Goal: Task Accomplishment & Management: Manage account settings

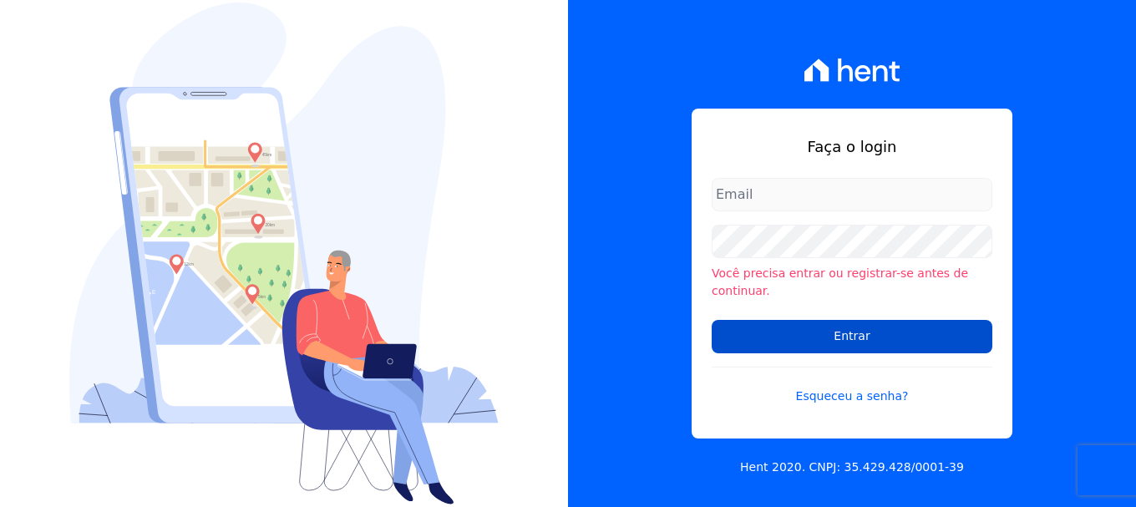
type input "vyviane.martinsgruporei@gmail.com"
click at [862, 327] on input "Entrar" at bounding box center [851, 336] width 281 height 33
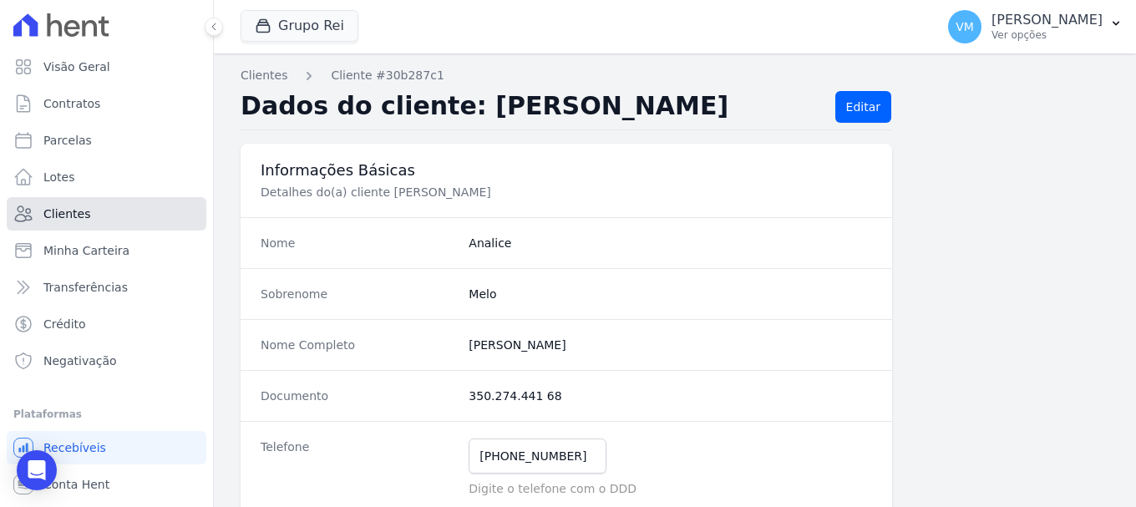
click at [125, 214] on link "Clientes" at bounding box center [107, 213] width 200 height 33
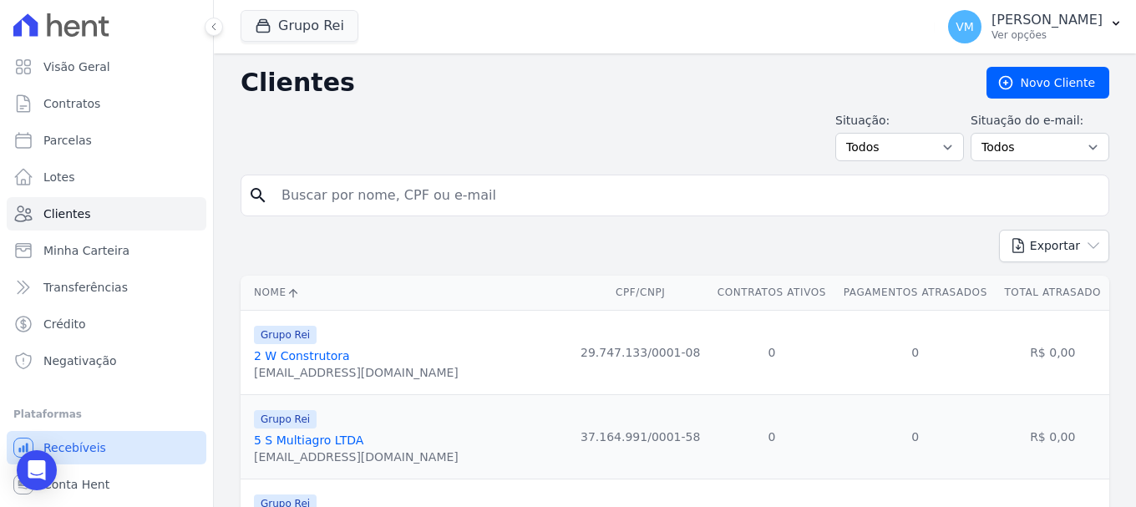
click at [97, 443] on span "Recebíveis" at bounding box center [74, 447] width 63 height 17
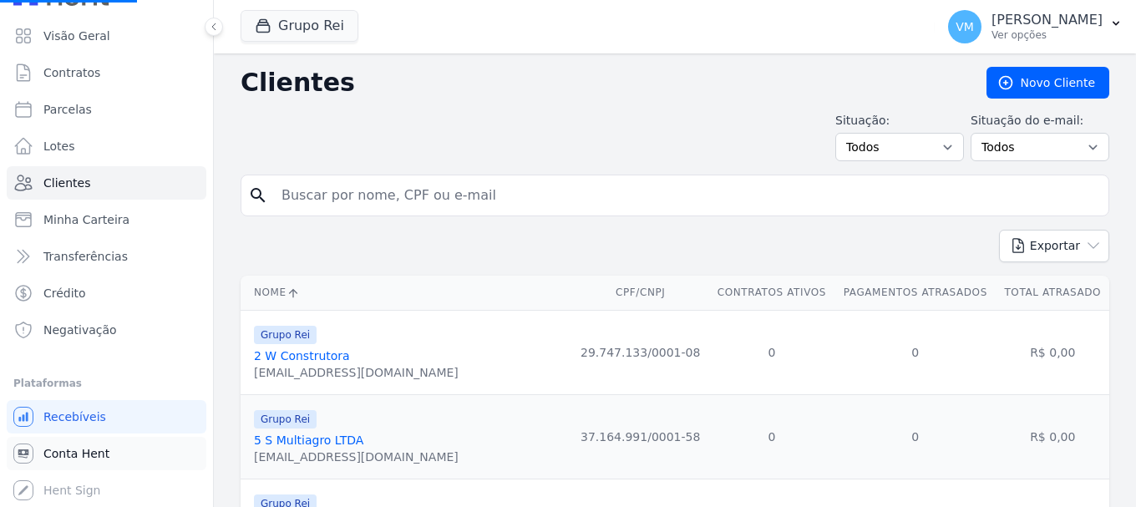
click at [93, 453] on span "Conta Hent" at bounding box center [76, 453] width 66 height 17
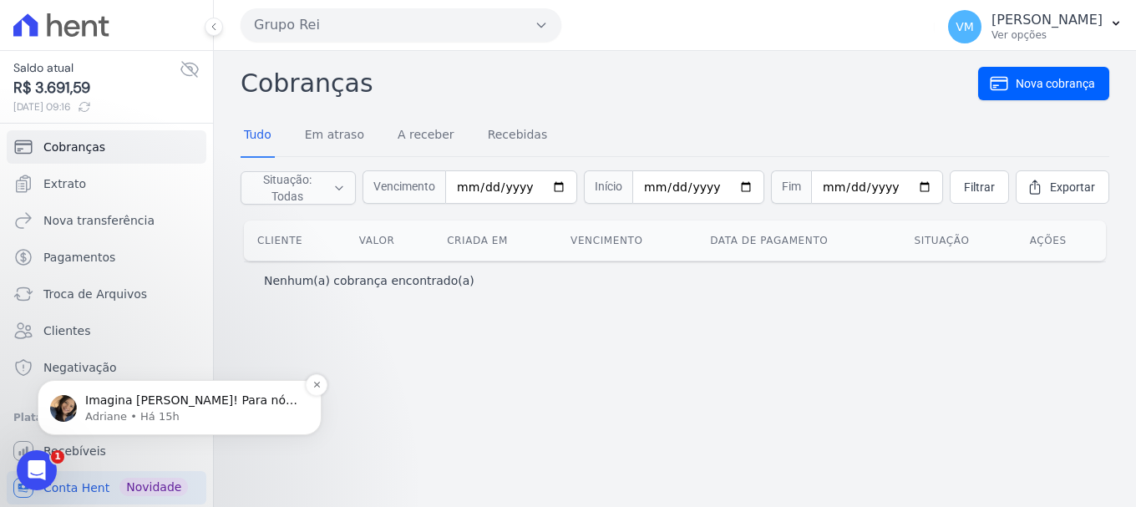
click at [182, 399] on span "Imagina Marina! Para nós. 💙" at bounding box center [191, 408] width 212 height 30
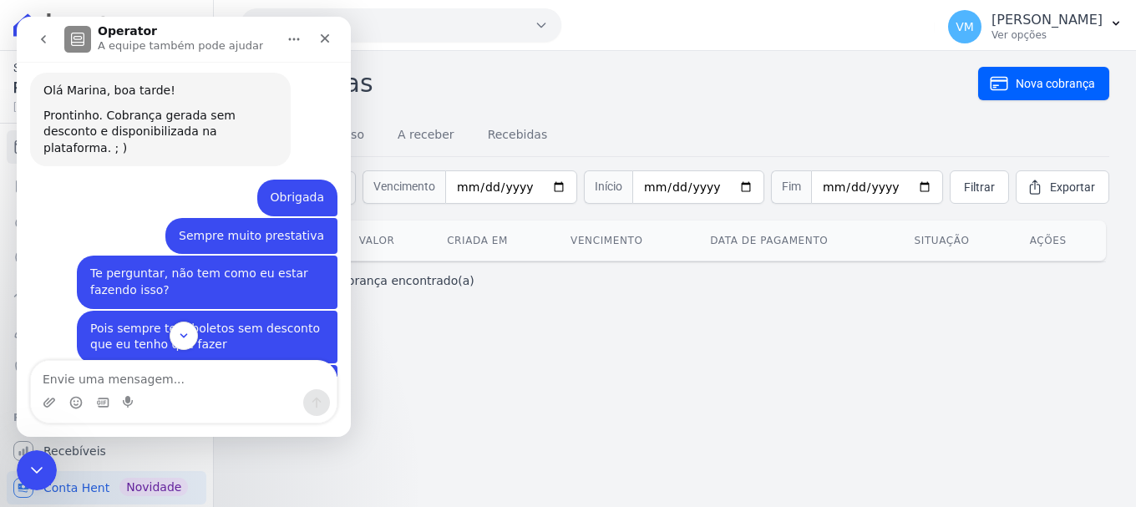
scroll to position [520, 0]
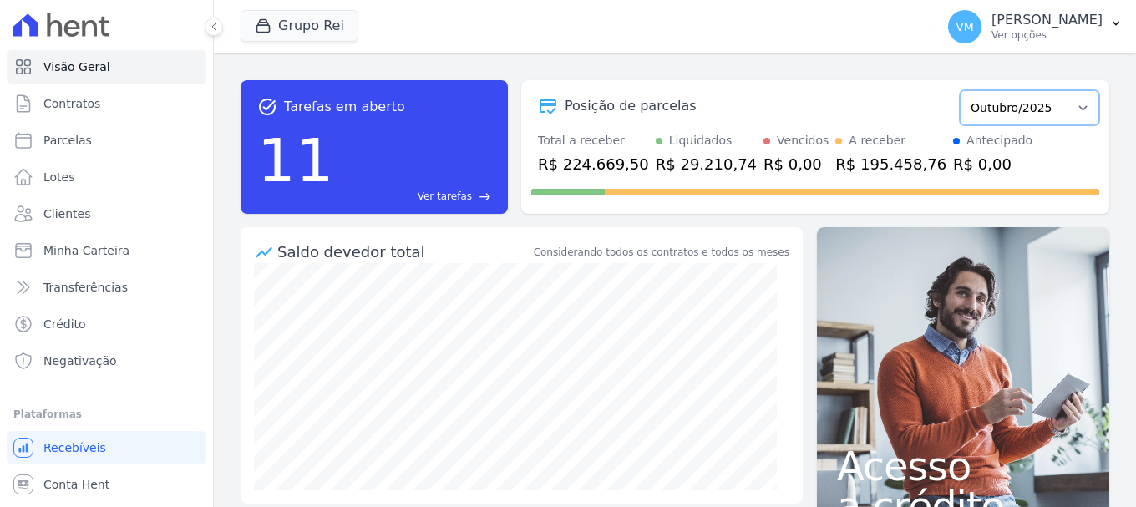
click at [1074, 110] on select "Janeiro/2020 Fevereiro/2020 Março/2020 Abril/2020 Maio/2020 Junho/2020 Julho/20…" at bounding box center [1028, 107] width 139 height 35
click at [1076, 105] on select "Janeiro/2020 Fevereiro/2020 Março/2020 Abril/2020 Maio/2020 Junho/2020 Julho/20…" at bounding box center [1028, 107] width 139 height 35
click at [473, 197] on link "Ver tarefas east" at bounding box center [416, 196] width 150 height 15
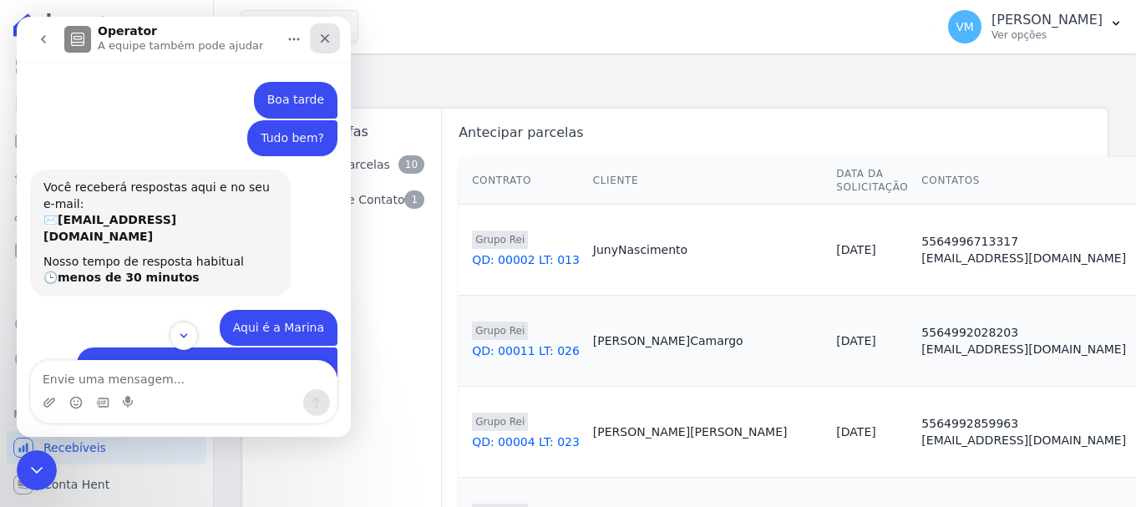
click at [332, 43] on div "Fechar" at bounding box center [325, 38] width 30 height 30
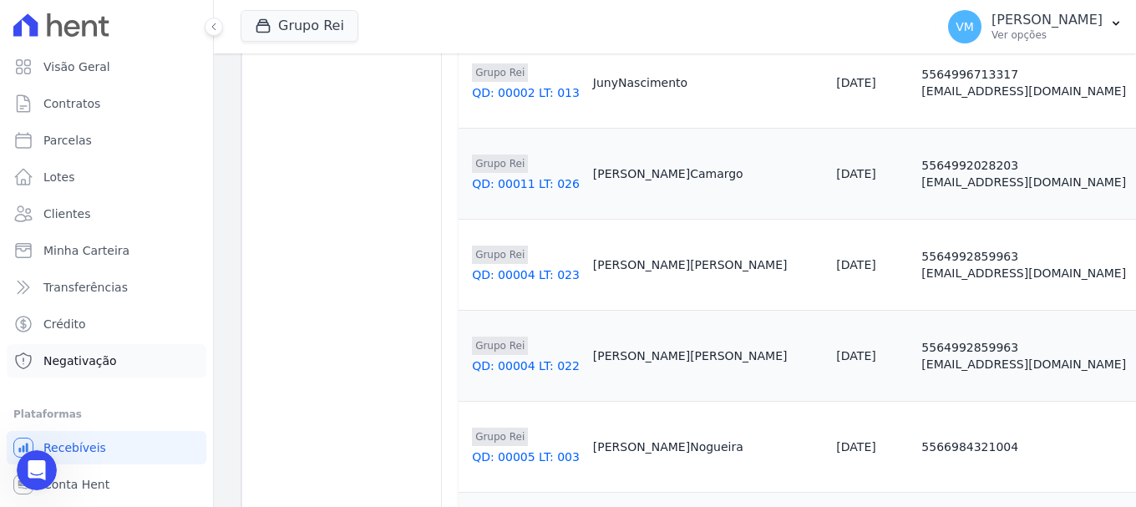
scroll to position [31, 0]
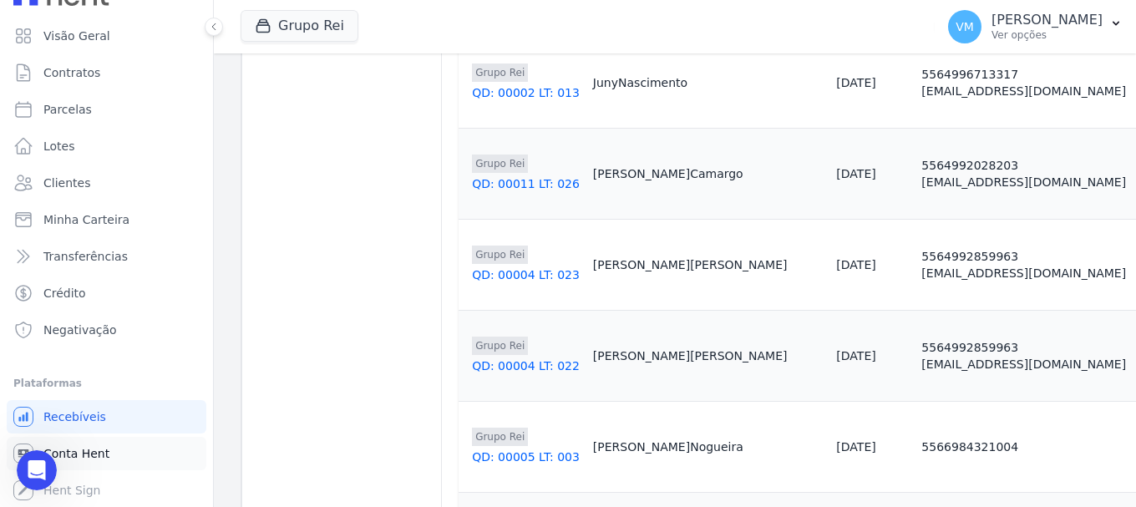
click at [83, 449] on span "Conta Hent" at bounding box center [76, 453] width 66 height 17
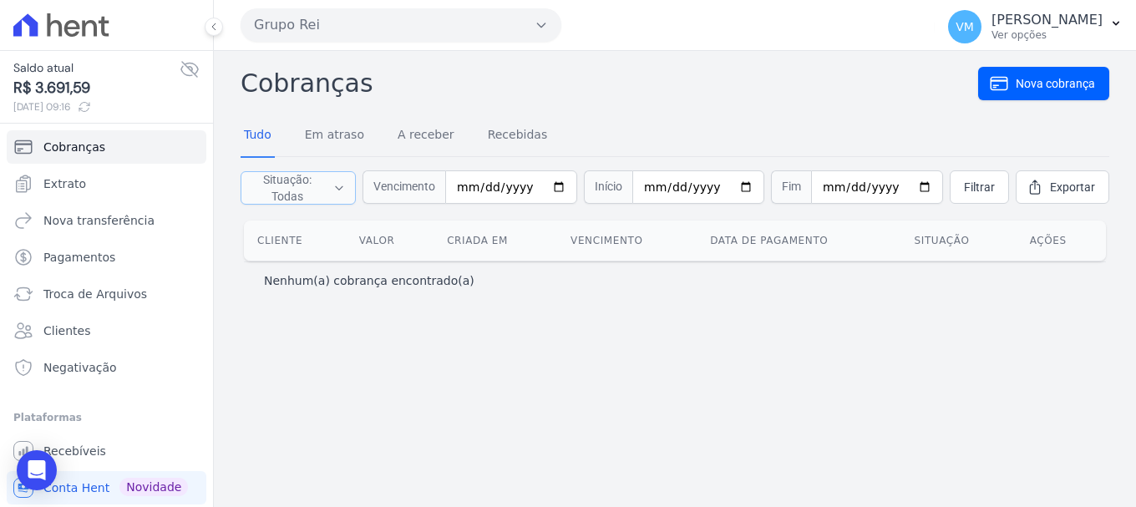
click at [345, 188] on icon "button" at bounding box center [339, 188] width 12 height 17
click at [290, 225] on label "Em atraso" at bounding box center [293, 227] width 53 height 13
click at [260, 225] on input "Em atraso" at bounding box center [253, 227] width 13 height 13
checkbox input "false"
click at [290, 245] on label "A receber" at bounding box center [291, 248] width 48 height 13
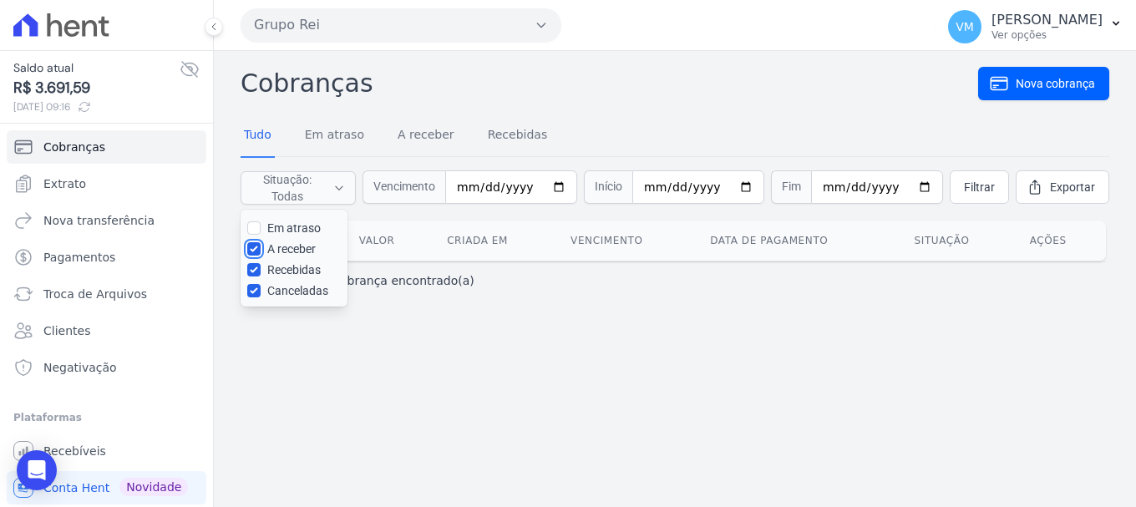
click at [260, 245] on input "A receber" at bounding box center [253, 248] width 13 height 13
checkbox input "false"
click at [288, 295] on label "Canceladas" at bounding box center [297, 290] width 61 height 13
click at [260, 295] on input "Canceladas" at bounding box center [253, 290] width 13 height 13
checkbox input "false"
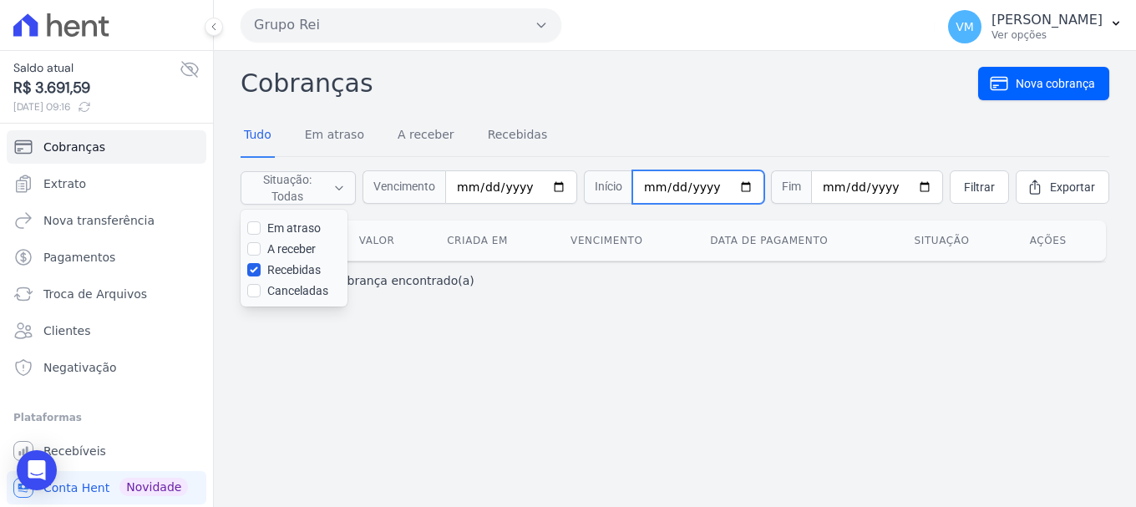
click at [748, 189] on input "date" at bounding box center [698, 186] width 132 height 33
type input "[DATE]"
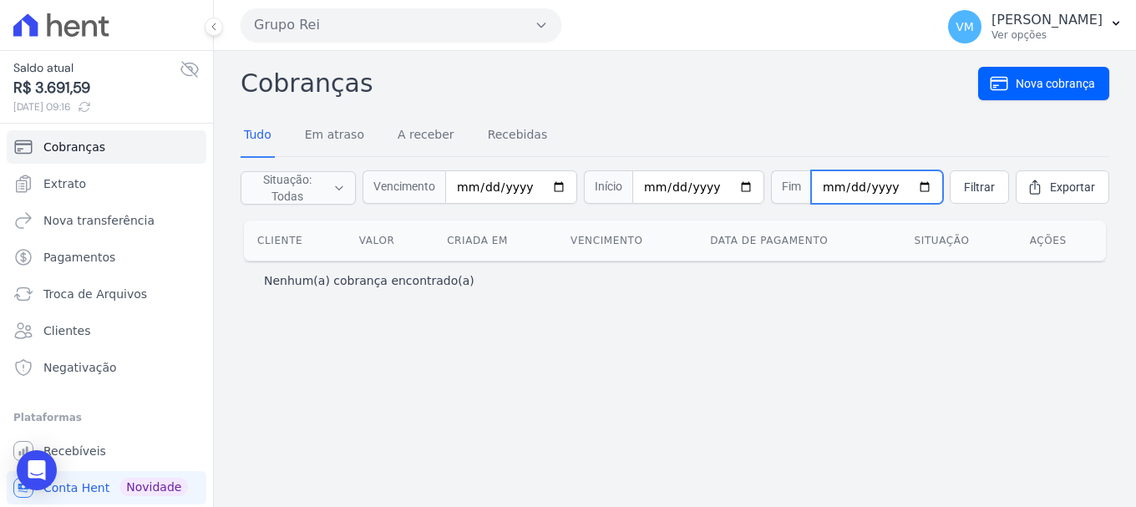
click at [911, 186] on input "date" at bounding box center [877, 186] width 132 height 33
type input "[DATE]"
click at [1050, 187] on span "Exportar" at bounding box center [1072, 187] width 45 height 17
click at [79, 218] on span "Nova transferência" at bounding box center [98, 220] width 111 height 17
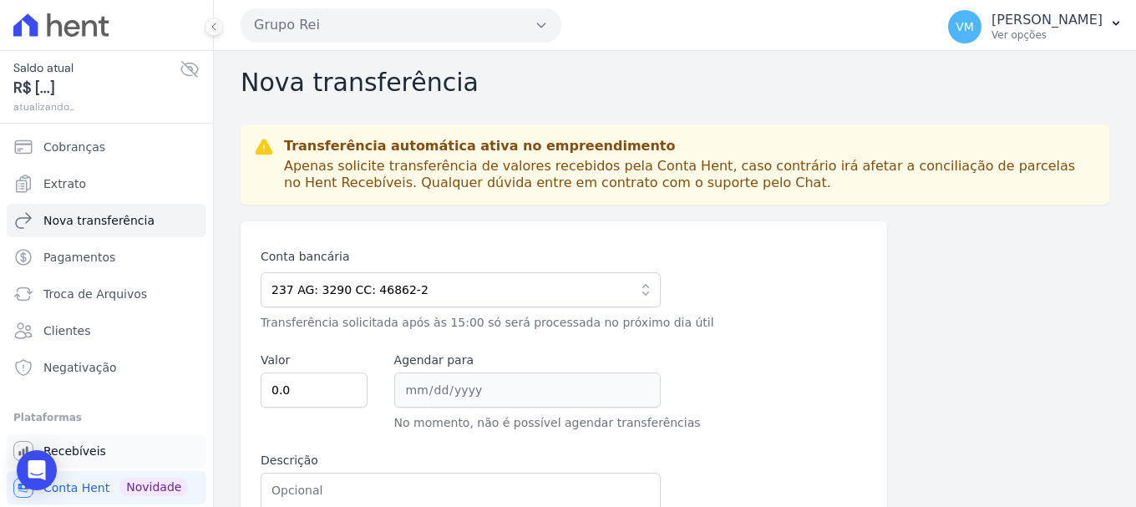
click at [78, 447] on span "Recebíveis" at bounding box center [74, 451] width 63 height 17
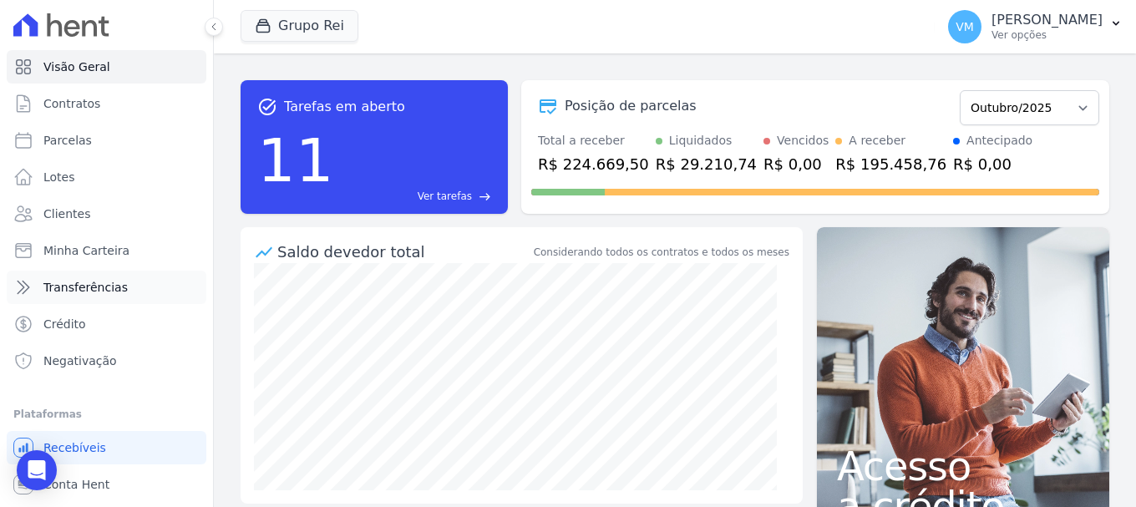
click at [87, 291] on span "Transferências" at bounding box center [85, 287] width 84 height 17
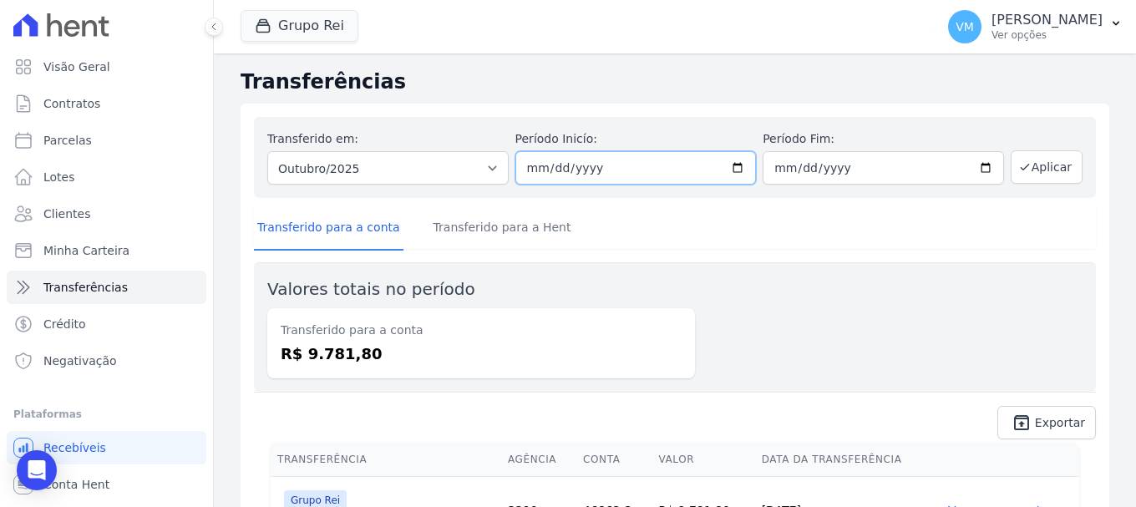
click at [731, 167] on input "[DATE]" at bounding box center [635, 167] width 241 height 33
type input "[DATE]"
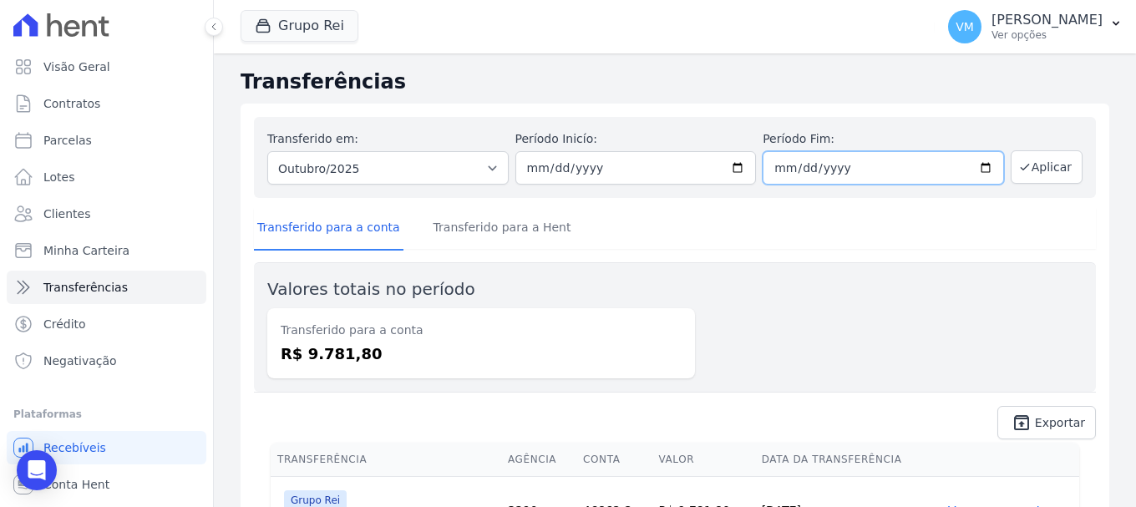
click at [982, 166] on input "[DATE]" at bounding box center [882, 167] width 241 height 33
type input "[DATE]"
click at [1042, 169] on button "Aplicar" at bounding box center [1046, 166] width 72 height 33
click at [462, 227] on link "Transferido para a Hent" at bounding box center [502, 228] width 144 height 43
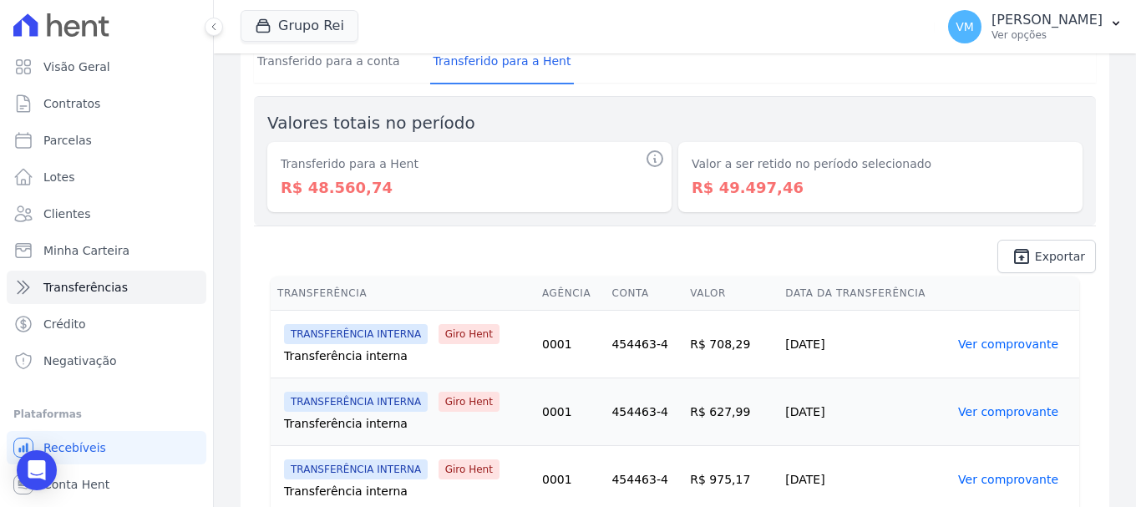
scroll to position [167, 0]
click at [1045, 259] on span "Exportar" at bounding box center [1059, 255] width 50 height 10
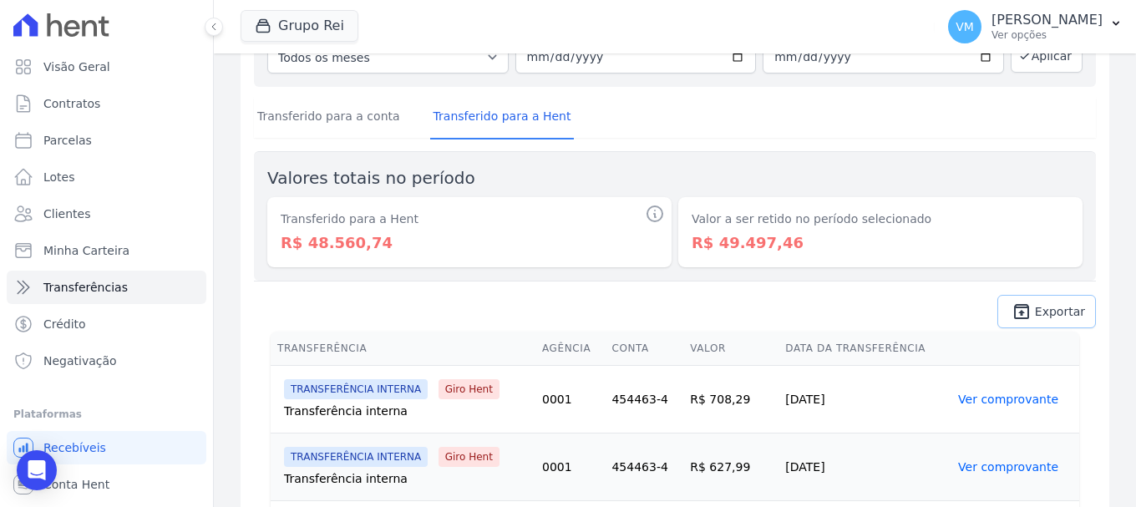
scroll to position [0, 0]
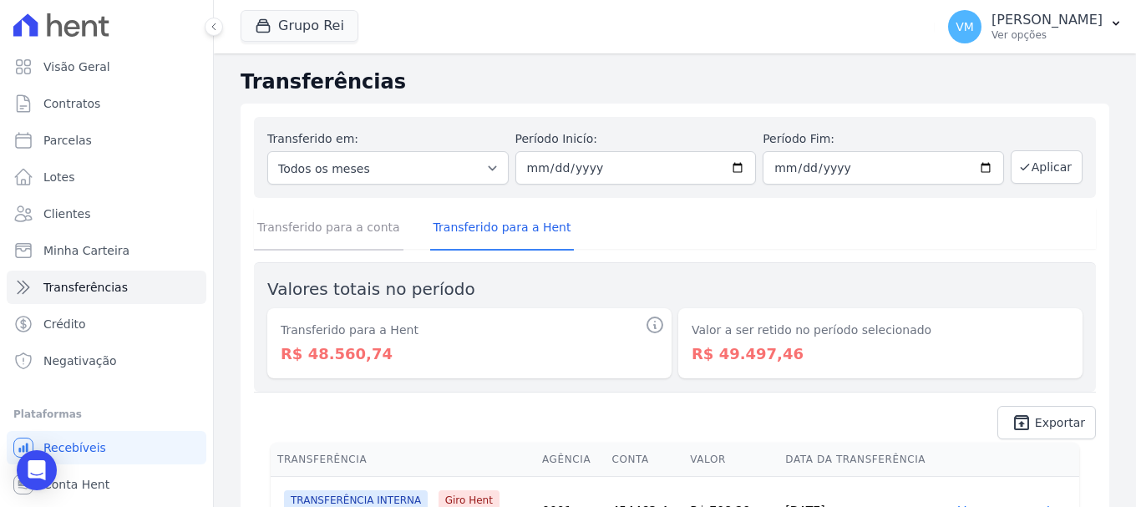
click at [338, 225] on link "Transferido para a conta" at bounding box center [328, 228] width 149 height 43
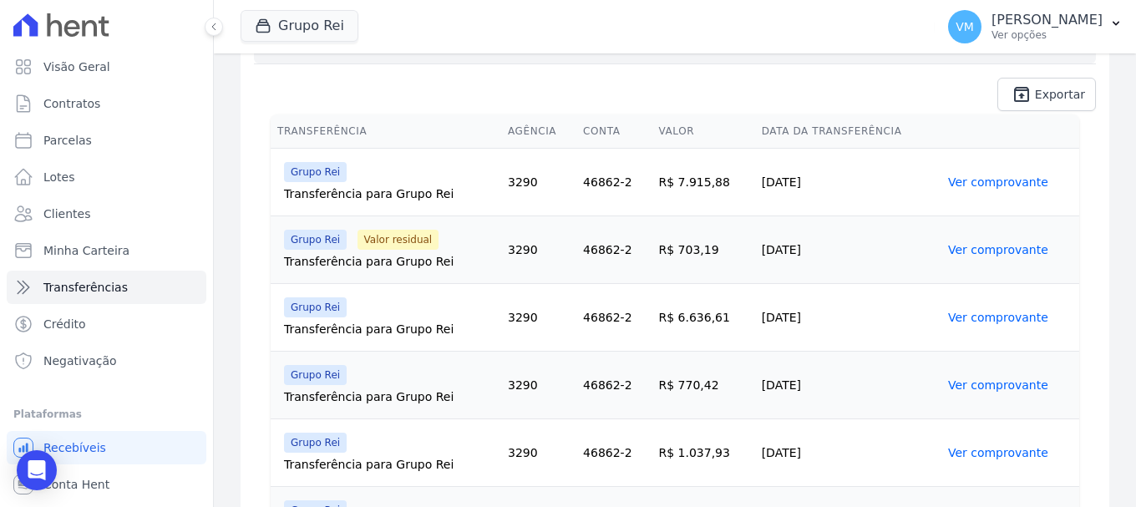
scroll to position [181, 0]
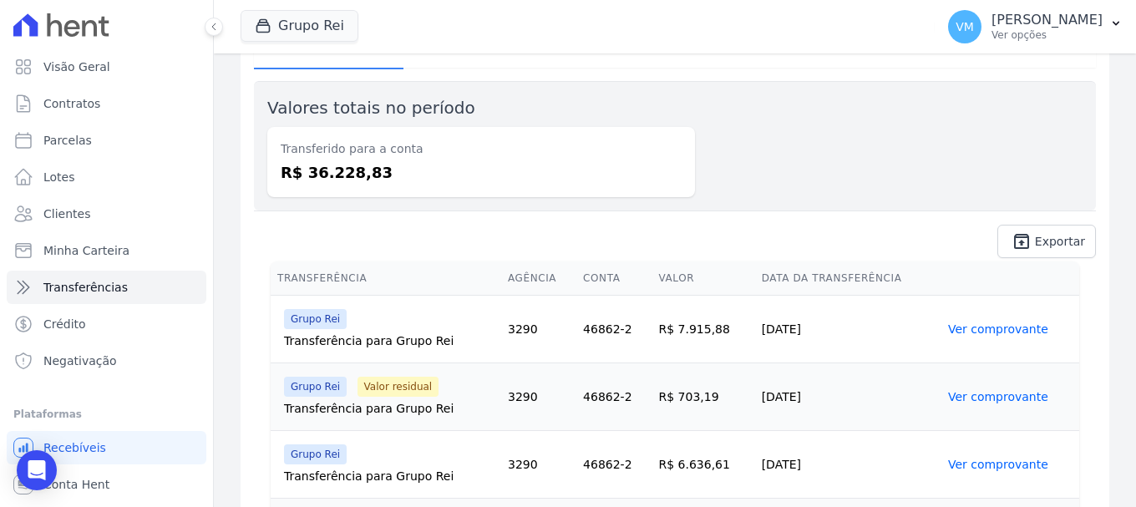
drag, startPoint x: 286, startPoint y: 409, endPoint x: 442, endPoint y: 402, distance: 156.3
click at [442, 402] on div "Transferência para Grupo Rei" at bounding box center [389, 408] width 210 height 17
click at [953, 397] on link "Ver comprovante" at bounding box center [998, 396] width 100 height 13
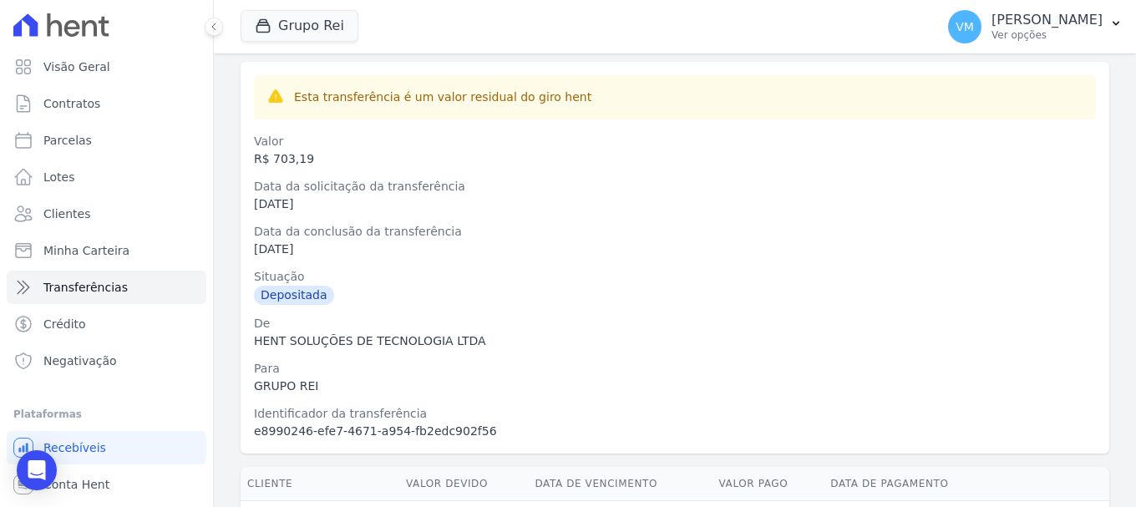
scroll to position [180, 0]
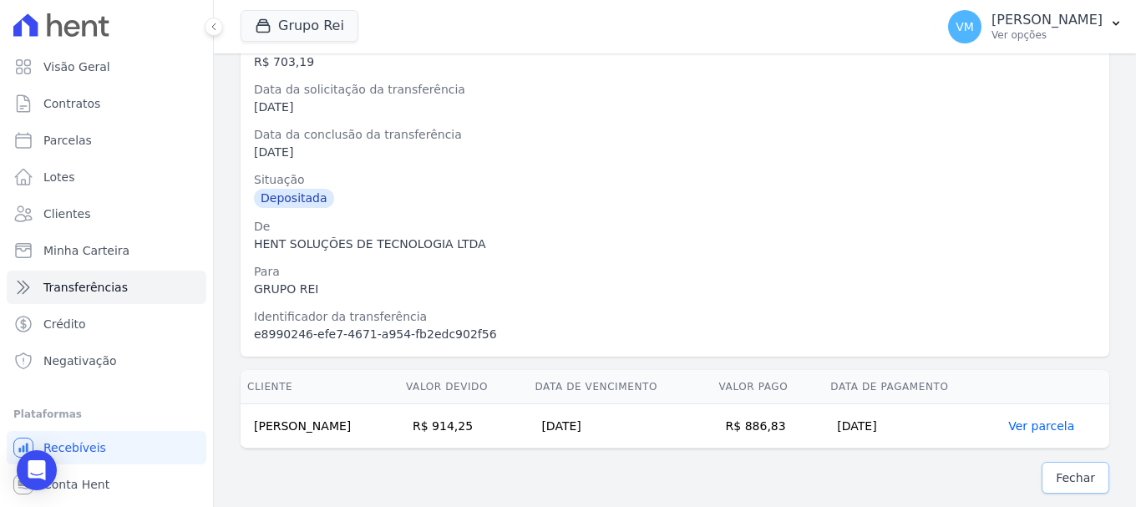
drag, startPoint x: 1071, startPoint y: 475, endPoint x: 1057, endPoint y: 464, distance: 17.9
click at [1070, 473] on span "Fechar" at bounding box center [1074, 477] width 39 height 17
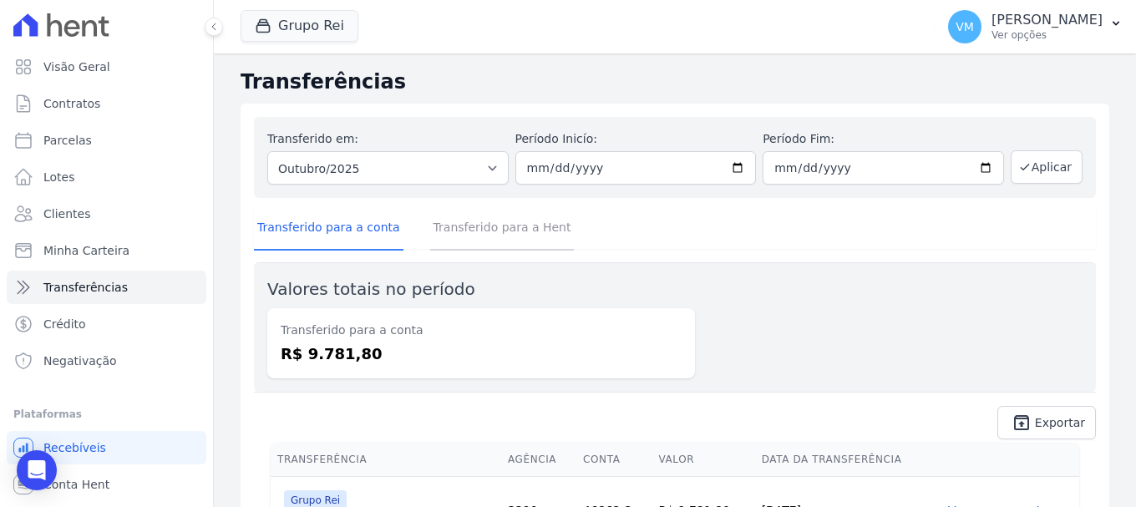
click at [468, 230] on link "Transferido para a Hent" at bounding box center [502, 228] width 144 height 43
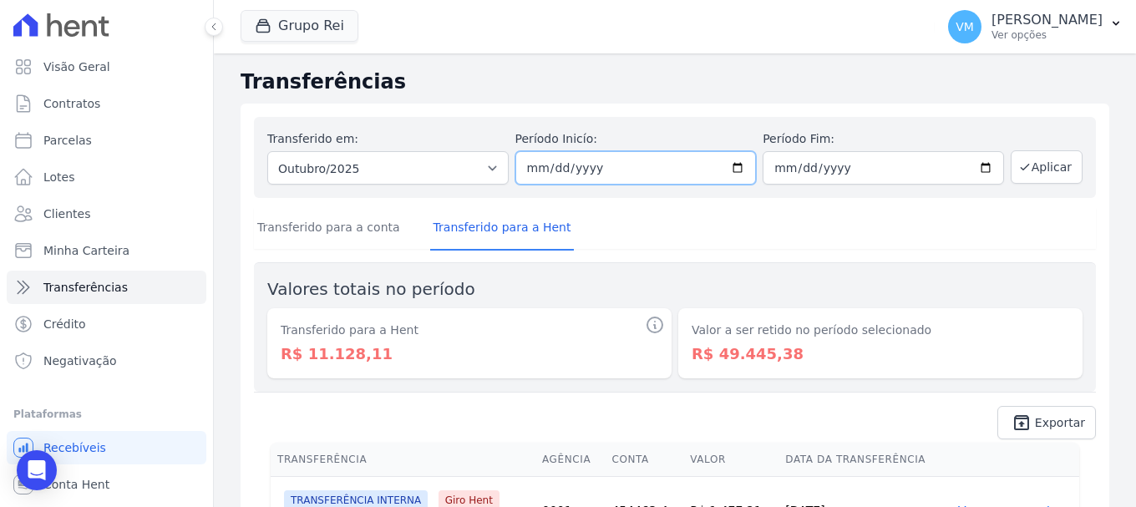
click at [731, 164] on input "[DATE]" at bounding box center [635, 167] width 241 height 33
type input "[DATE]"
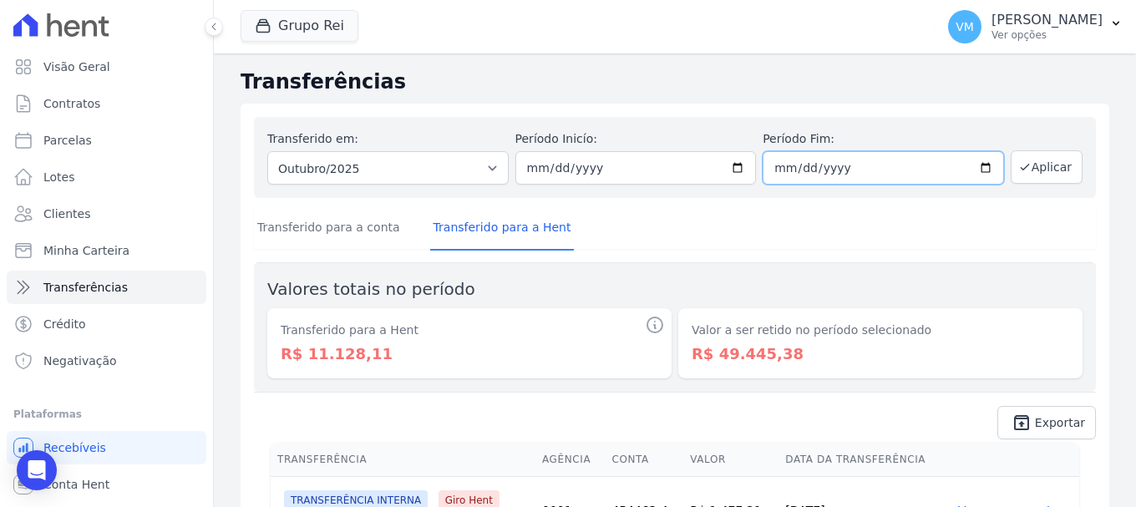
click at [980, 167] on input "[DATE]" at bounding box center [882, 167] width 241 height 33
type input "[DATE]"
click at [1039, 425] on span "Exportar" at bounding box center [1059, 422] width 50 height 10
click at [335, 225] on link "Transferido para a conta" at bounding box center [328, 228] width 149 height 43
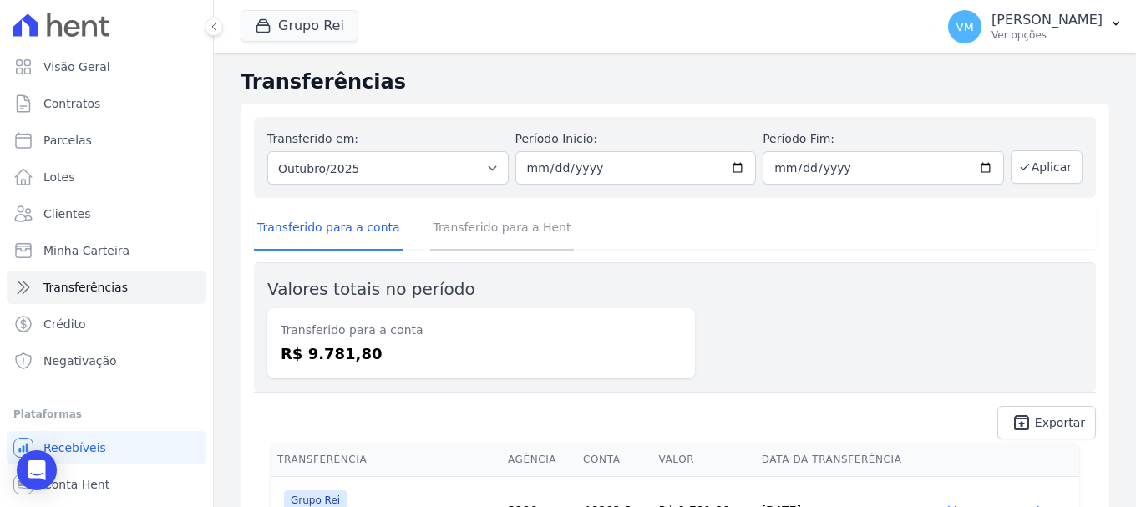
click at [470, 238] on link "Transferido para a Hent" at bounding box center [502, 228] width 144 height 43
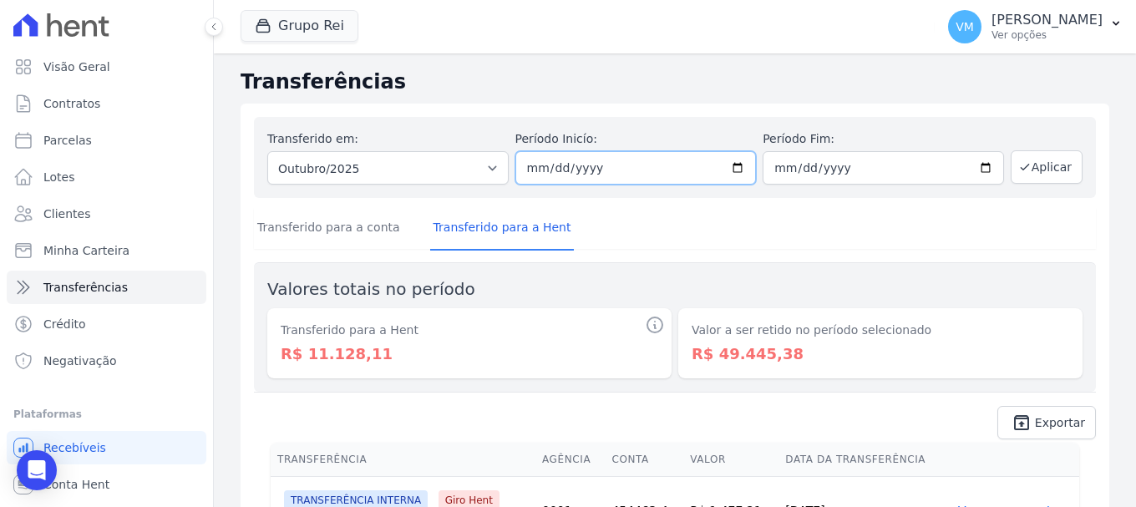
click at [731, 167] on input "[DATE]" at bounding box center [635, 167] width 241 height 33
type input "[DATE]"
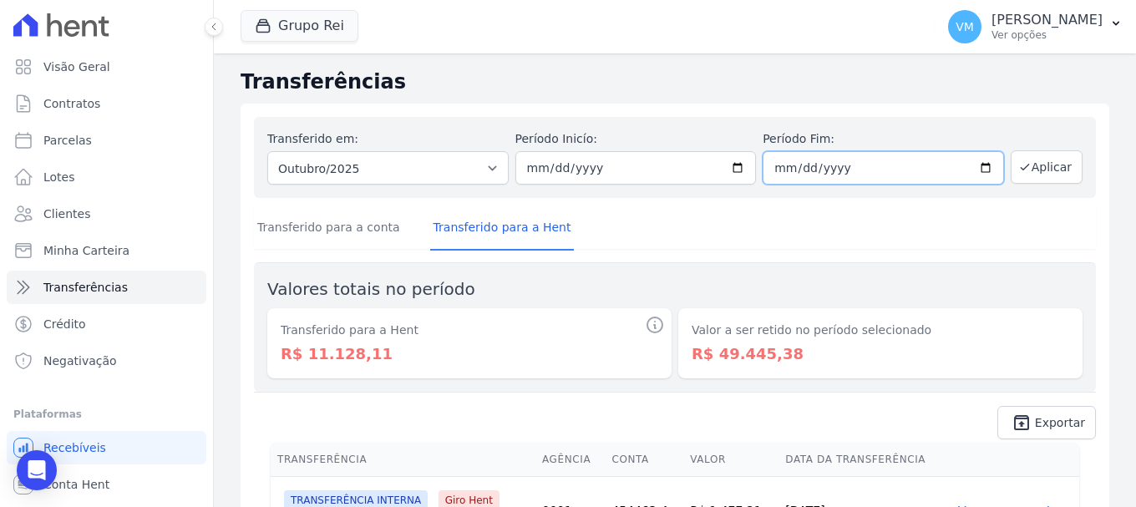
click at [973, 167] on input "[DATE]" at bounding box center [882, 167] width 241 height 33
type input "[DATE]"
click at [1052, 423] on span "Exportar" at bounding box center [1059, 422] width 50 height 10
click at [1026, 168] on button "Aplicar" at bounding box center [1046, 166] width 72 height 33
click at [330, 225] on link "Transferido para a conta" at bounding box center [328, 228] width 149 height 43
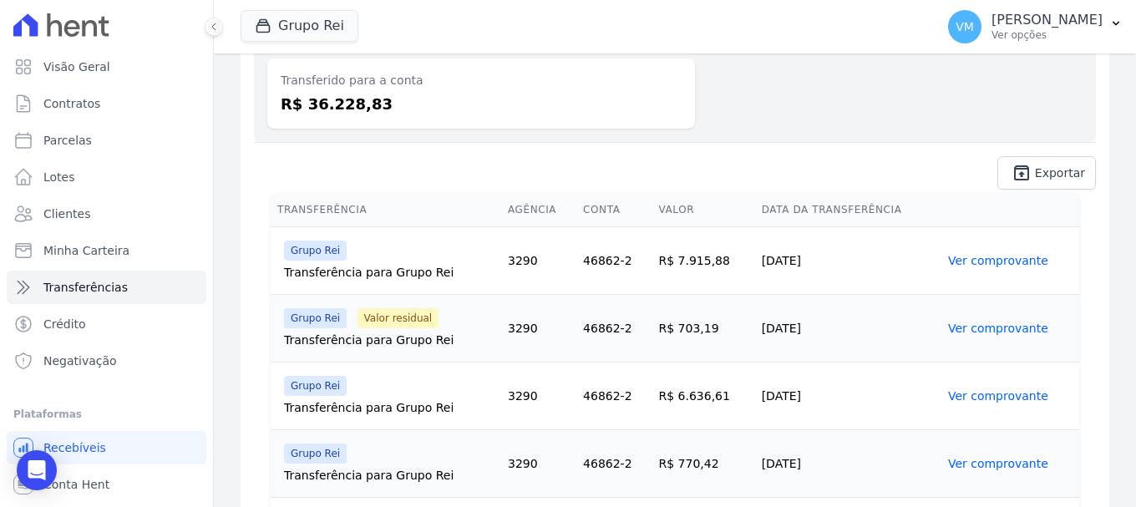
scroll to position [250, 0]
click at [977, 329] on link "Ver comprovante" at bounding box center [998, 327] width 100 height 13
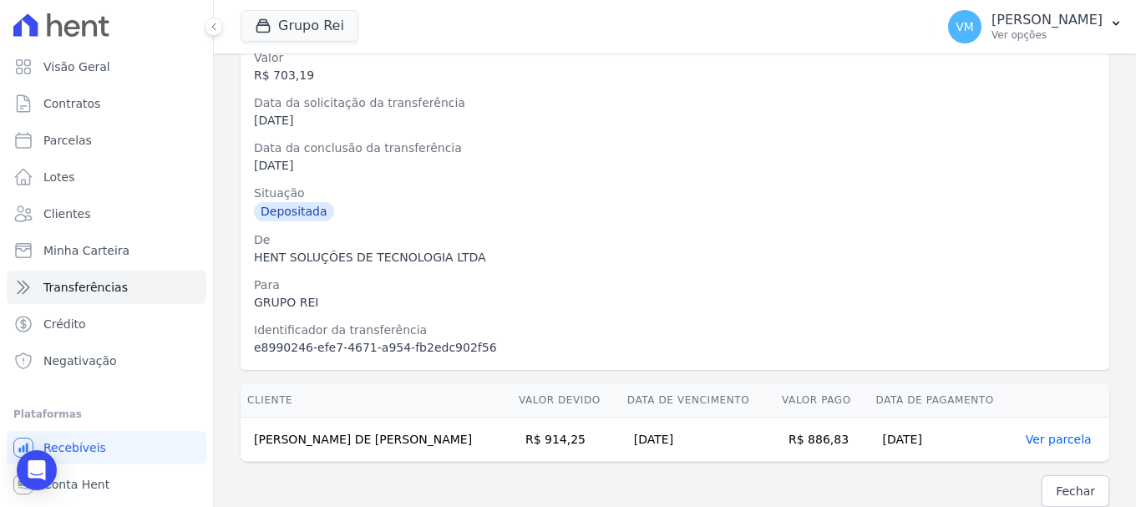
scroll to position [167, 0]
click at [1060, 493] on span "Fechar" at bounding box center [1074, 490] width 39 height 17
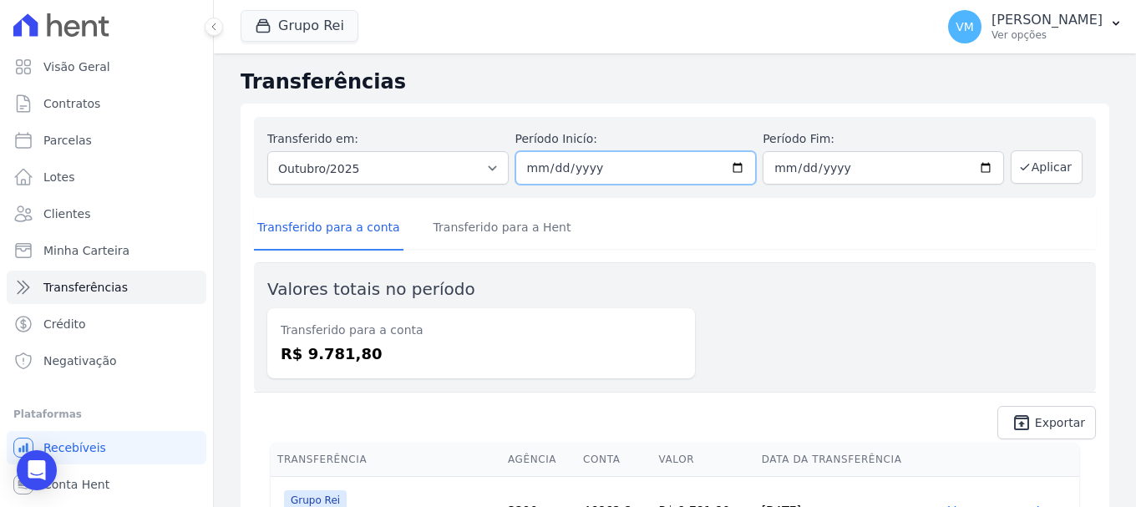
click at [736, 165] on input "[DATE]" at bounding box center [635, 167] width 241 height 33
type input "[DATE]"
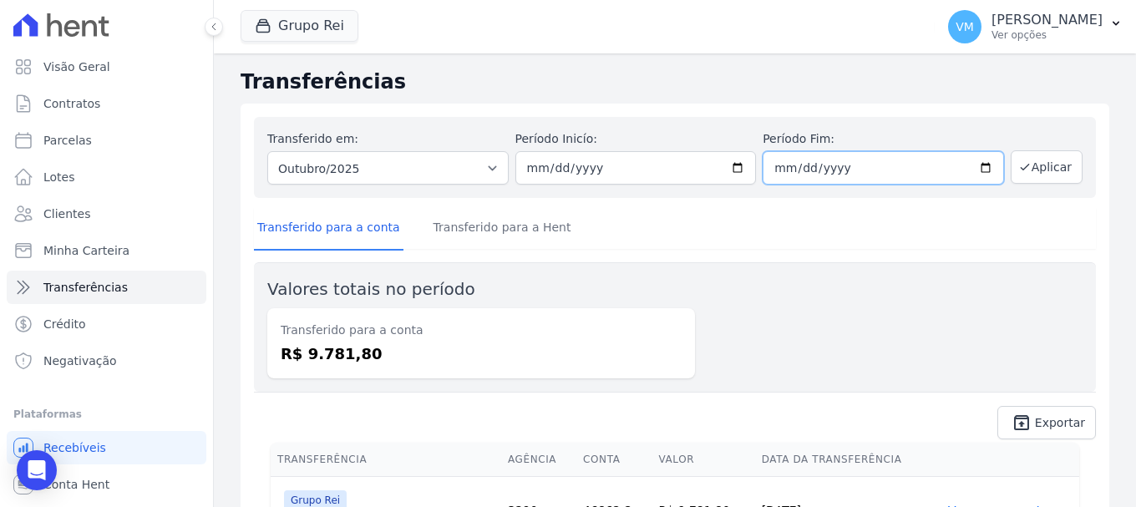
click at [974, 167] on input "[DATE]" at bounding box center [882, 167] width 241 height 33
type input "[DATE]"
click at [1016, 425] on icon "unarchive" at bounding box center [1021, 422] width 20 height 20
click at [1016, 174] on button "Aplicar" at bounding box center [1046, 166] width 72 height 33
click at [508, 226] on link "Transferido para a Hent" at bounding box center [502, 228] width 144 height 43
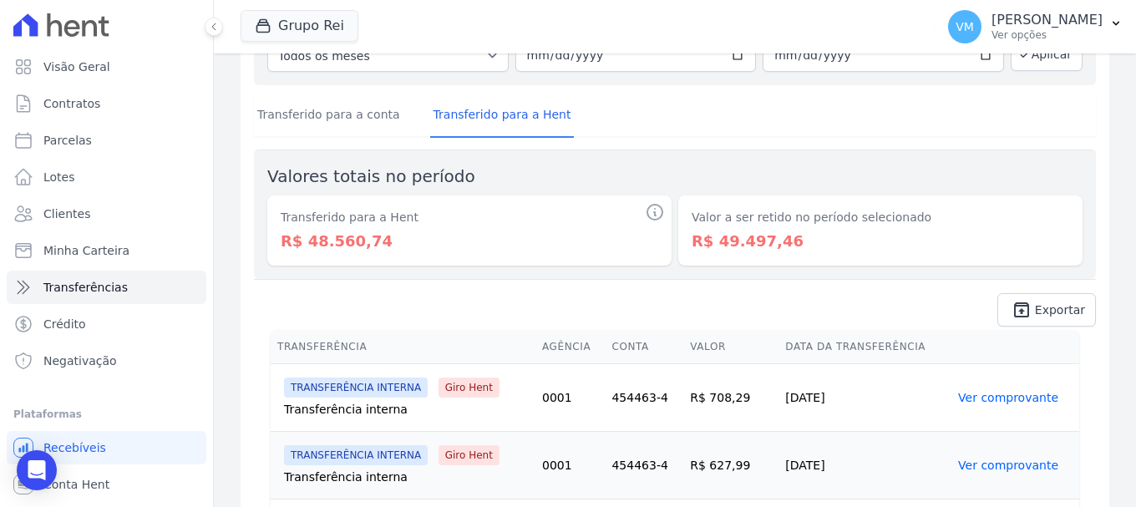
scroll to position [83, 0]
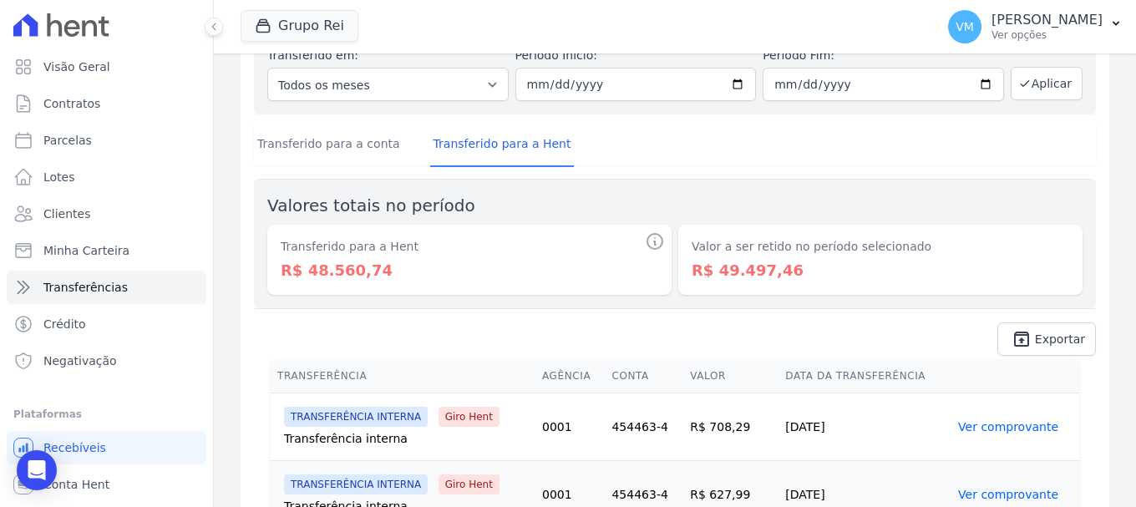
click at [967, 428] on link "Ver comprovante" at bounding box center [1008, 426] width 100 height 13
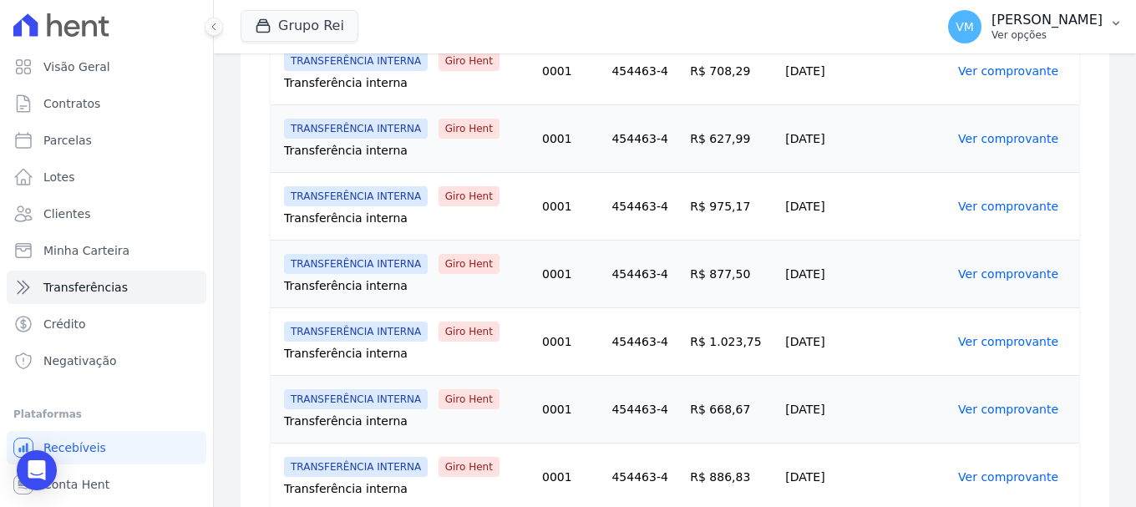
scroll to position [334, 0]
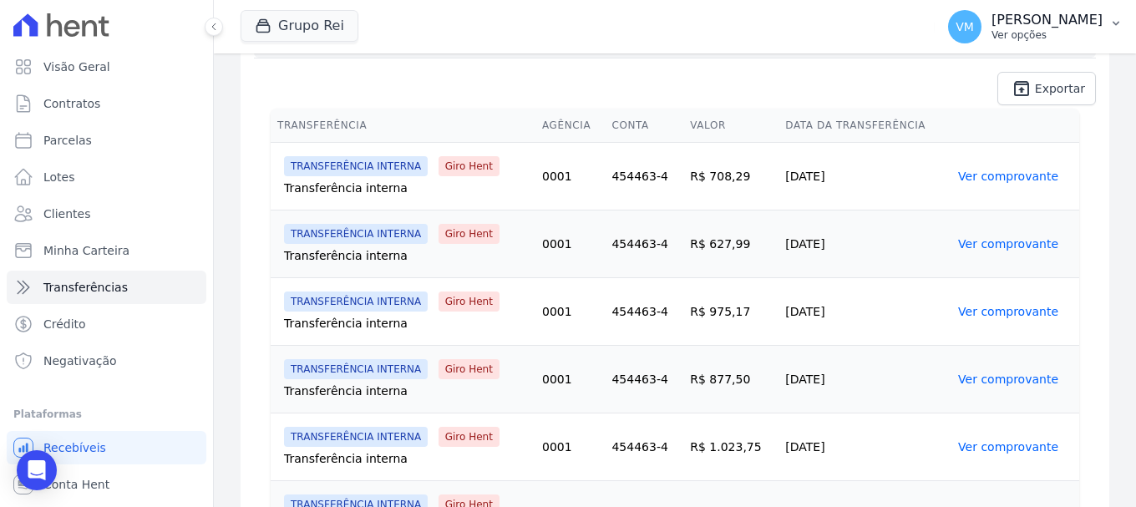
click at [1120, 29] on icon "button" at bounding box center [1115, 23] width 13 height 13
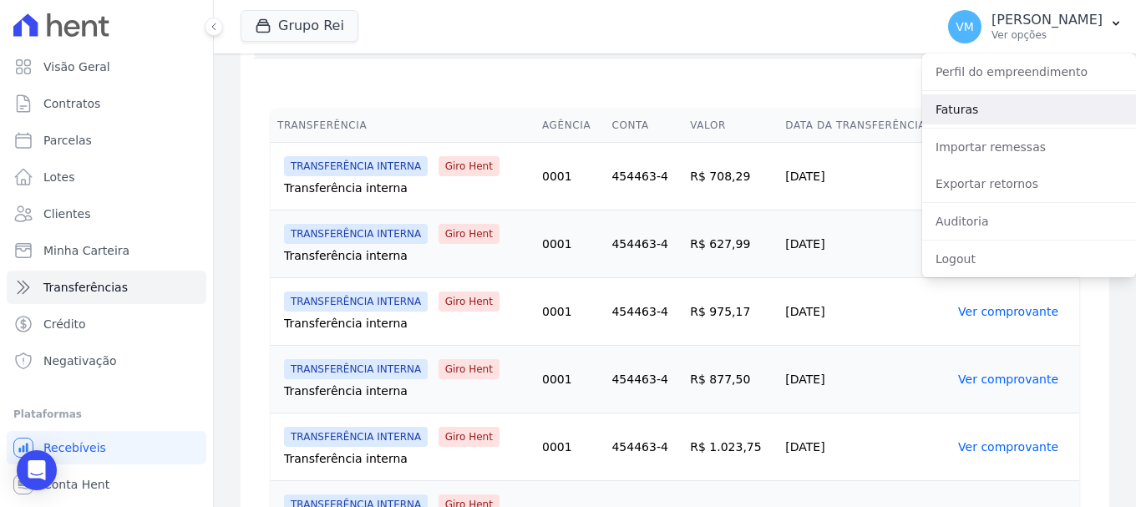
click at [974, 113] on link "Faturas" at bounding box center [1029, 109] width 214 height 30
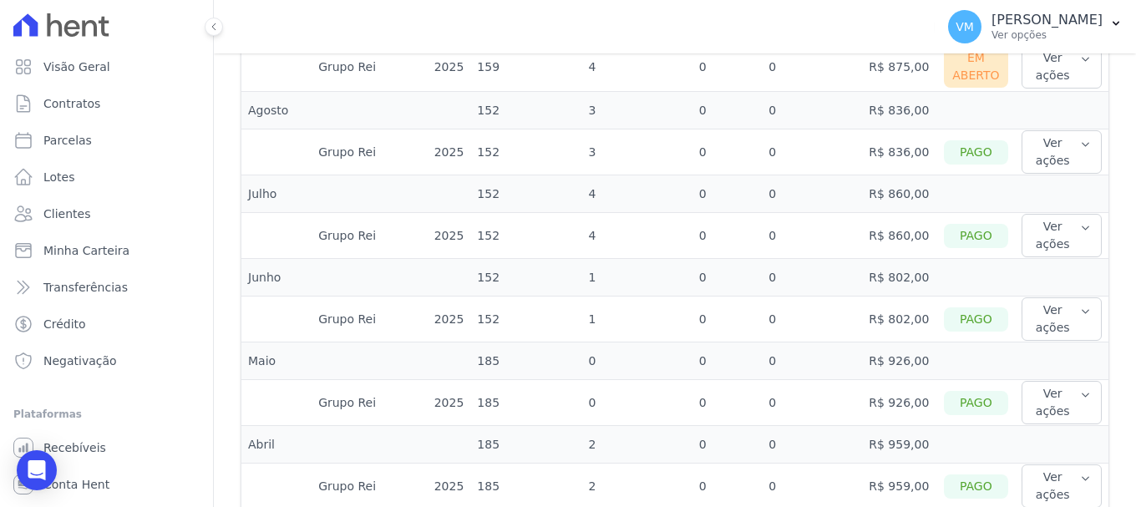
scroll to position [584, 0]
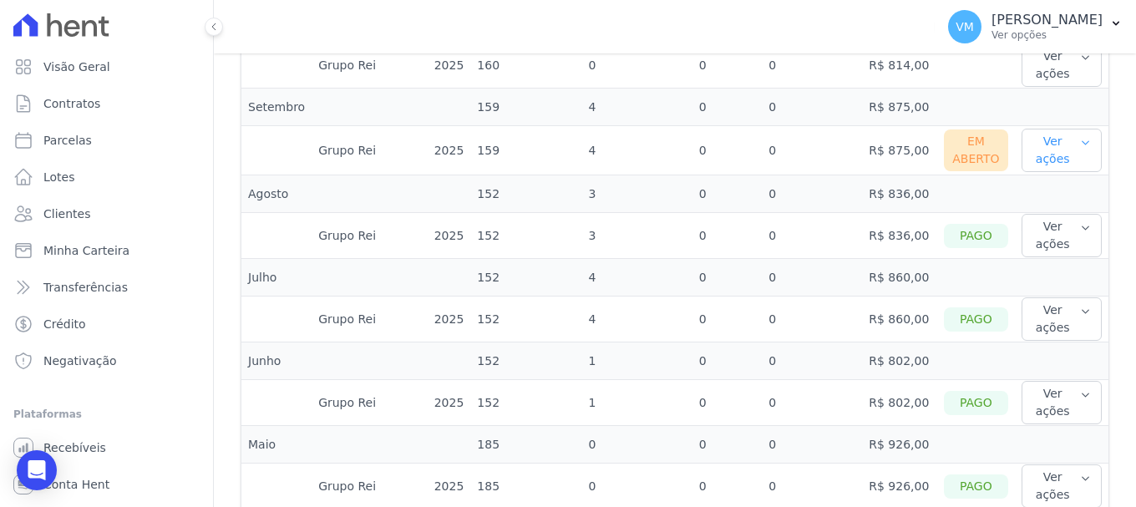
click at [1049, 157] on button "Ver ações" at bounding box center [1061, 150] width 80 height 43
click at [1045, 189] on link "Ver detalhes" at bounding box center [1090, 184] width 124 height 18
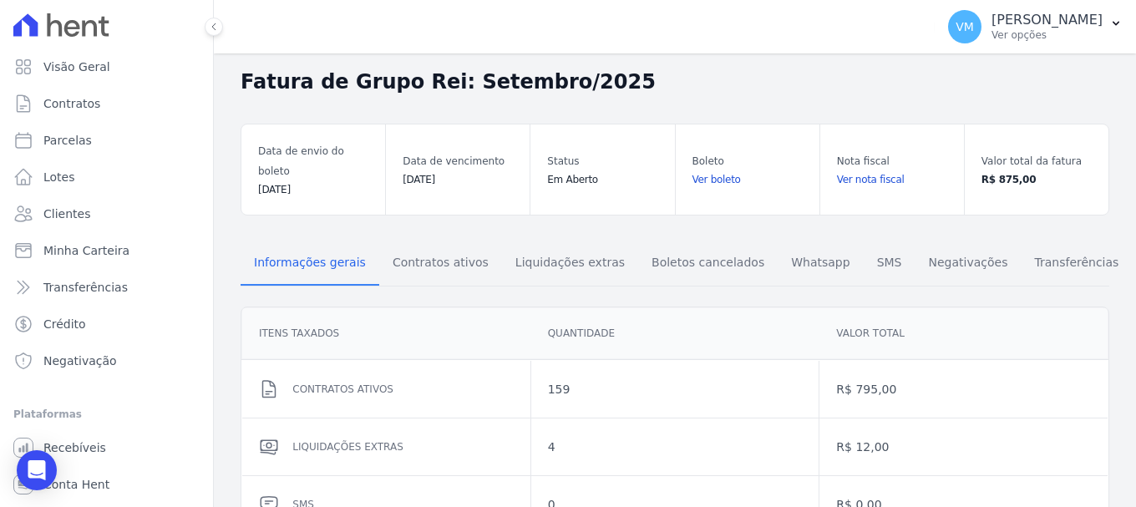
scroll to position [23, 0]
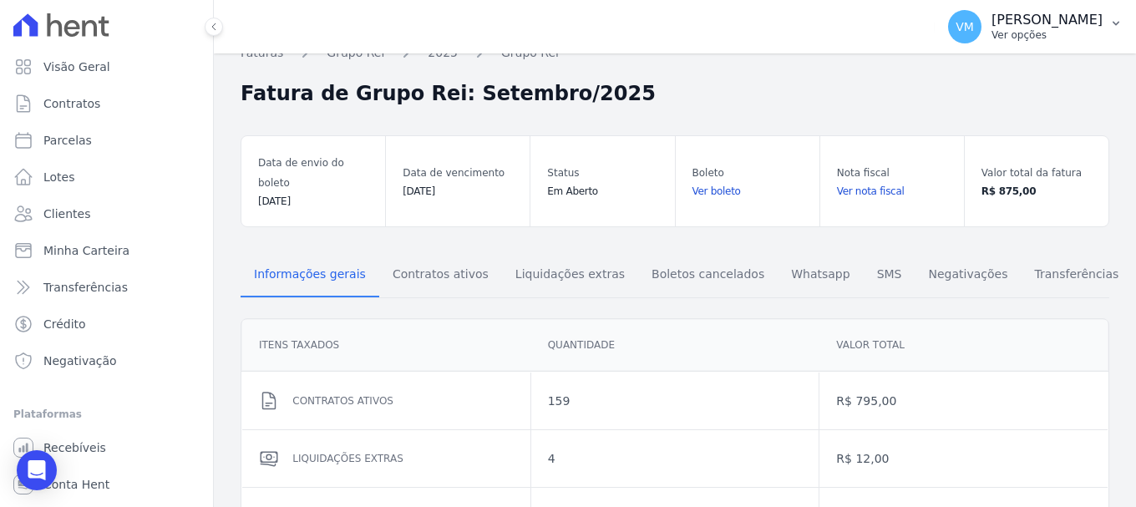
click at [1114, 27] on icon "button" at bounding box center [1115, 23] width 13 height 13
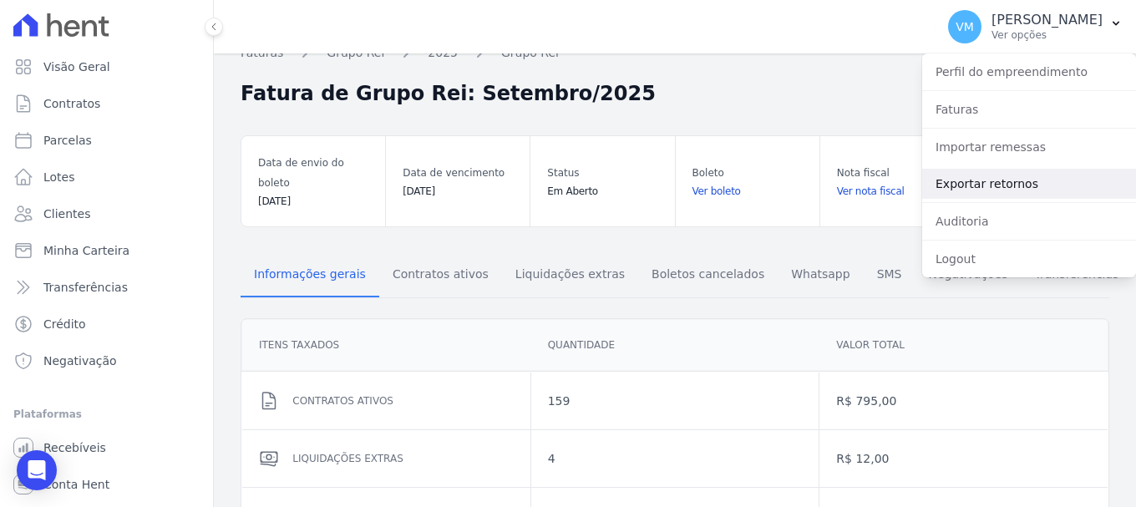
click at [999, 185] on link "Exportar retornos" at bounding box center [1029, 184] width 214 height 30
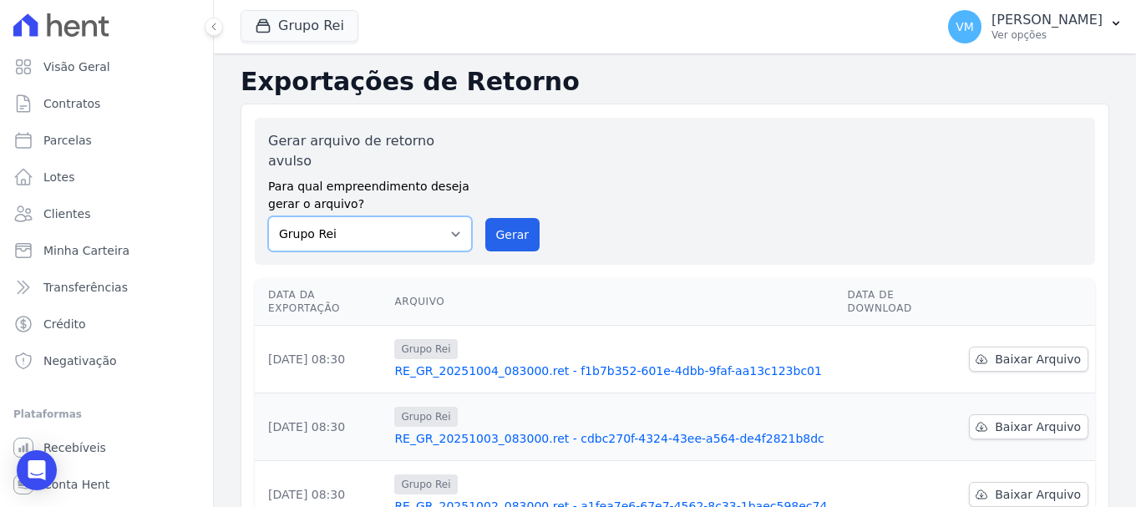
click at [444, 216] on select "Grupo Rei" at bounding box center [370, 233] width 204 height 35
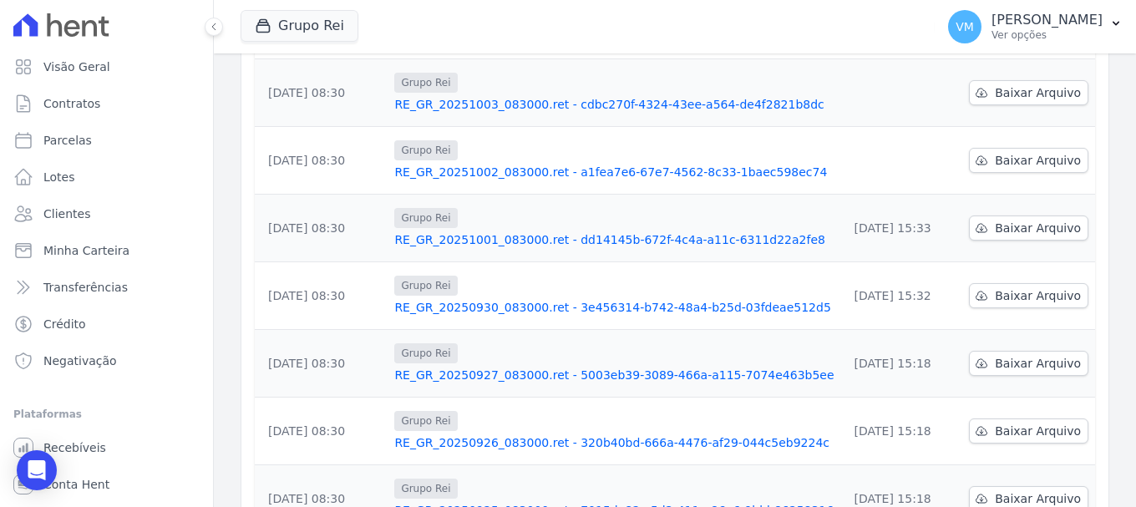
scroll to position [549, 0]
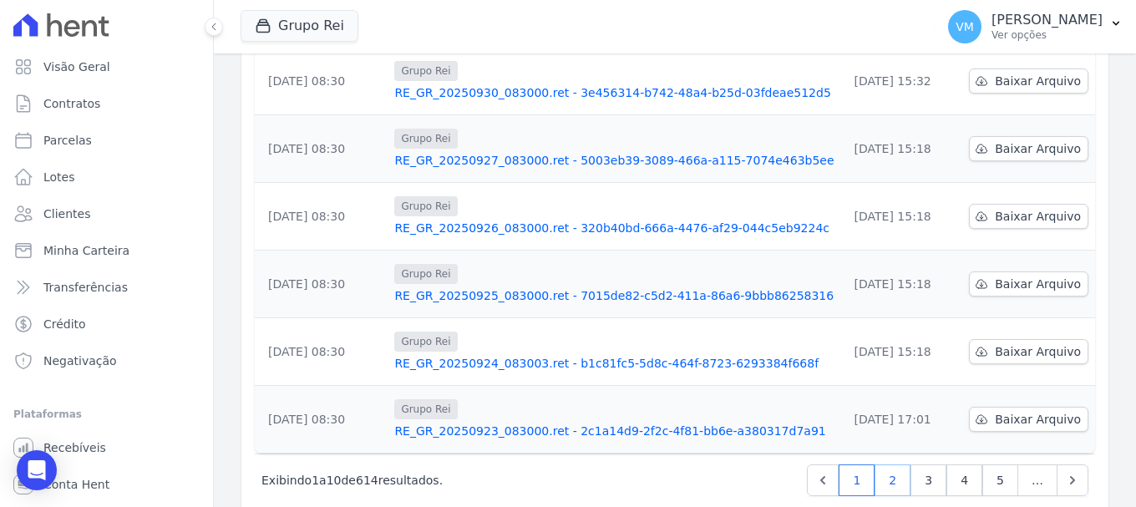
click at [893, 464] on link "2" at bounding box center [892, 480] width 36 height 32
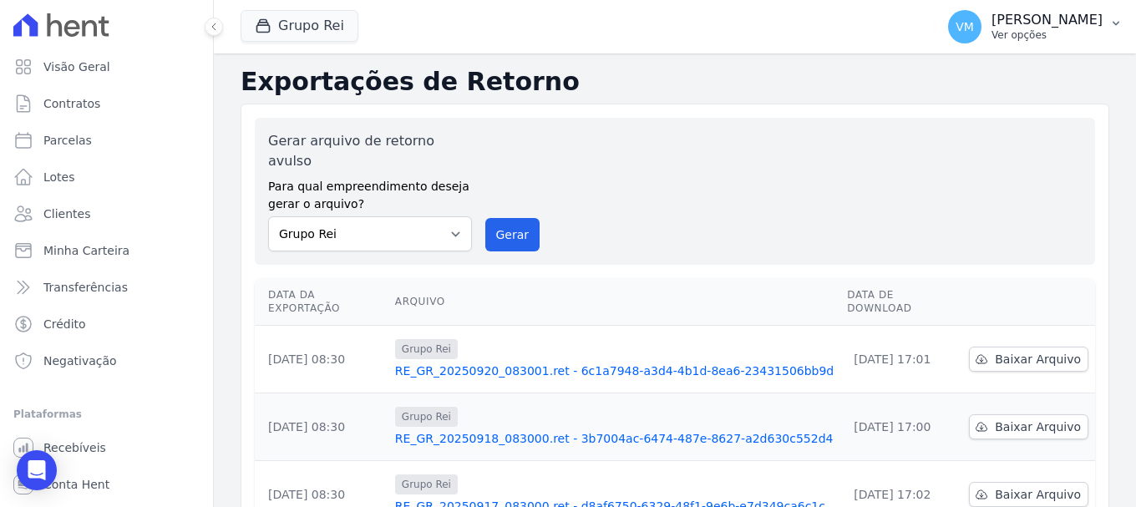
click at [1115, 23] on icon "button" at bounding box center [1115, 24] width 7 height 4
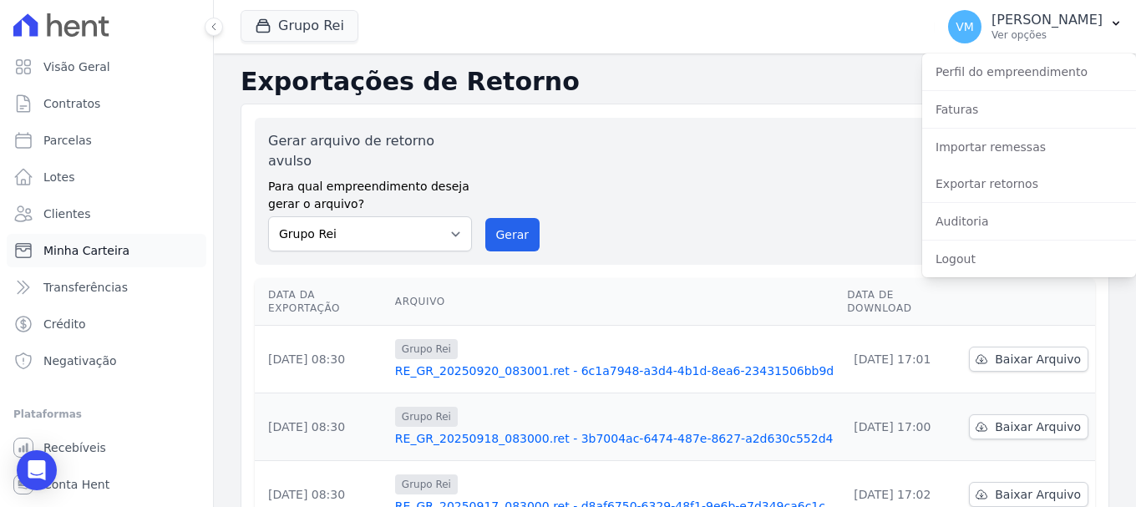
click at [104, 251] on span "Minha Carteira" at bounding box center [86, 250] width 86 height 17
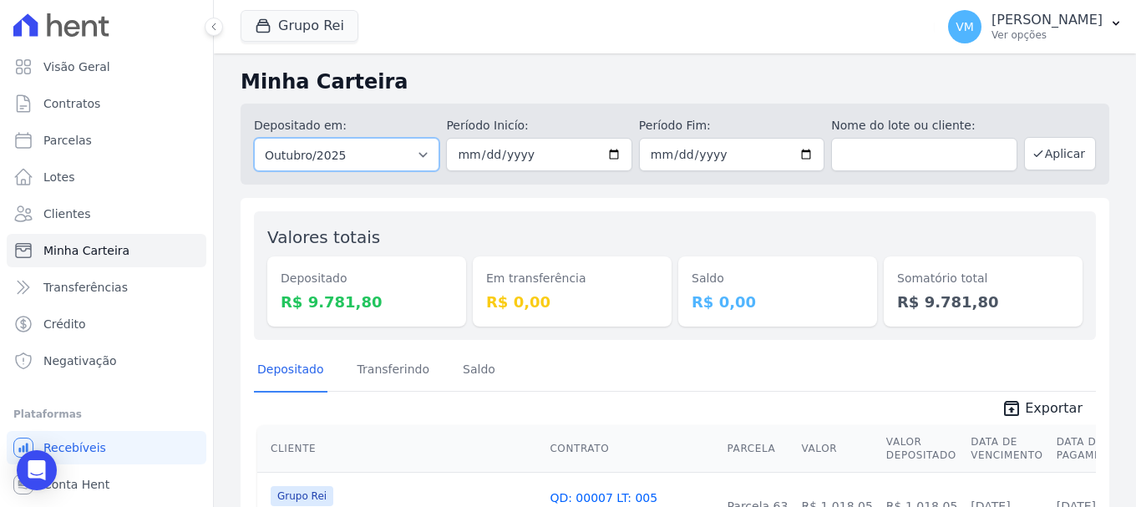
click at [421, 152] on select "Todos os meses Janeiro/2020 Fevereiro/2020 Março/2020 Abril/2020 Maio/2020 Junh…" at bounding box center [346, 154] width 185 height 33
select select "09/2025"
click at [254, 138] on select "Todos os meses Janeiro/2020 Fevereiro/2020 Março/2020 Abril/2020 Maio/2020 Junh…" at bounding box center [346, 154] width 185 height 33
click at [797, 151] on input "date" at bounding box center [731, 154] width 185 height 33
type input "[DATE]"
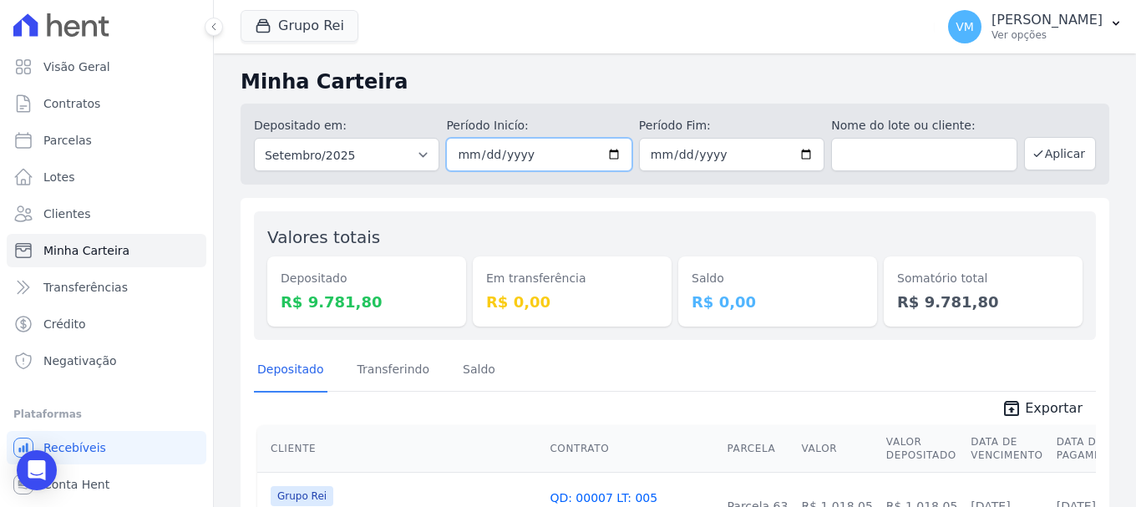
click at [603, 154] on input "date" at bounding box center [538, 154] width 185 height 33
type input "[DATE]"
click at [796, 152] on input "[DATE]" at bounding box center [731, 154] width 185 height 33
type input "[DATE]"
click at [1056, 158] on button "Aplicar" at bounding box center [1060, 153] width 72 height 33
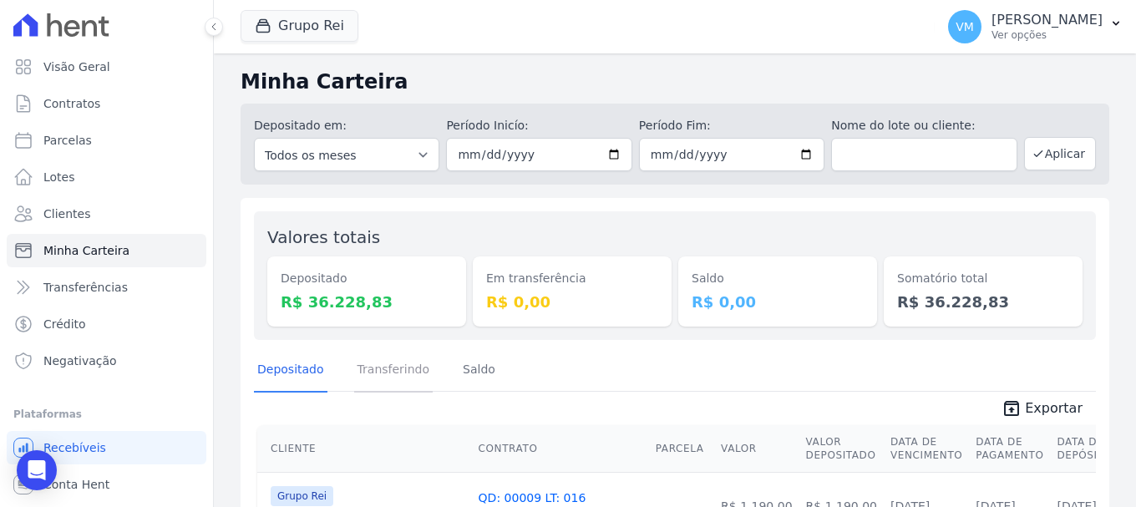
click at [394, 366] on link "Transferindo" at bounding box center [393, 370] width 79 height 43
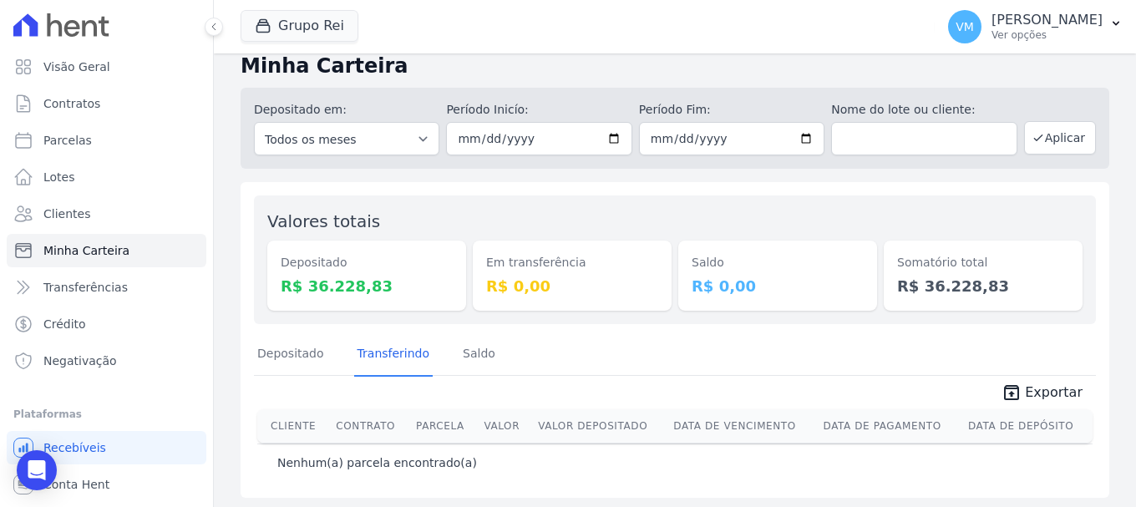
scroll to position [20, 0]
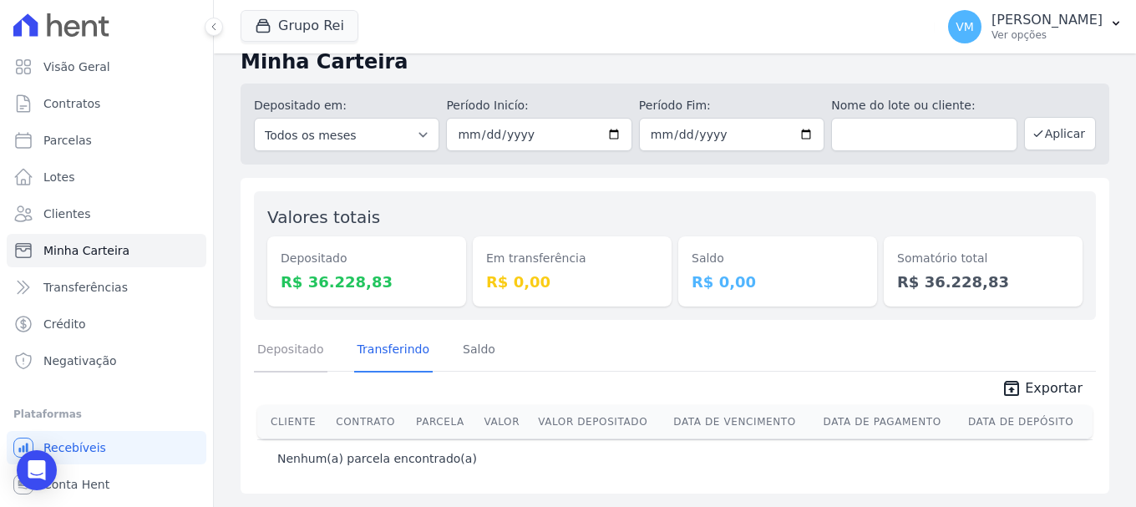
click at [292, 344] on link "Depositado" at bounding box center [290, 350] width 73 height 43
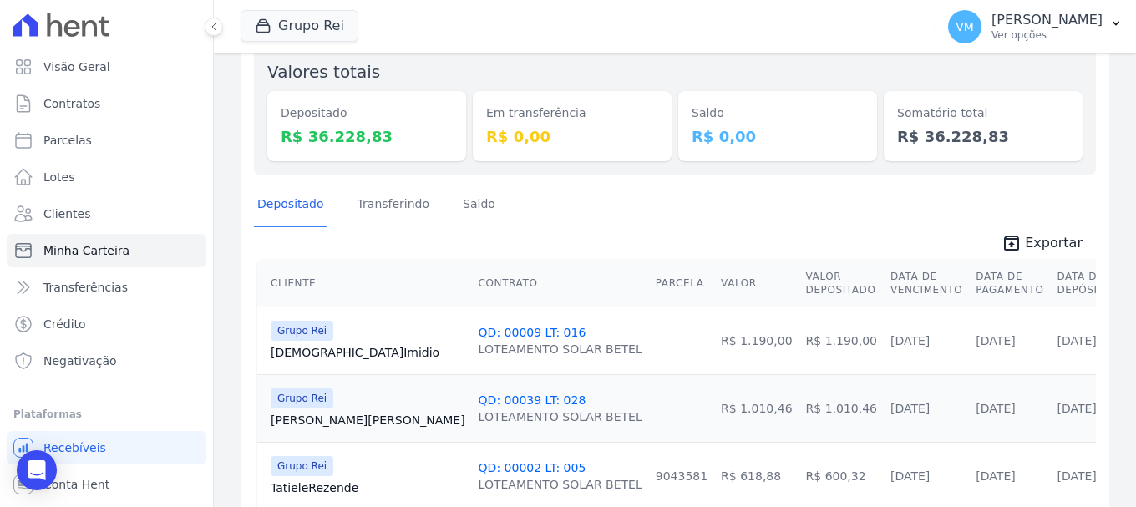
scroll to position [167, 0]
click at [387, 203] on link "Transferindo" at bounding box center [393, 203] width 79 height 43
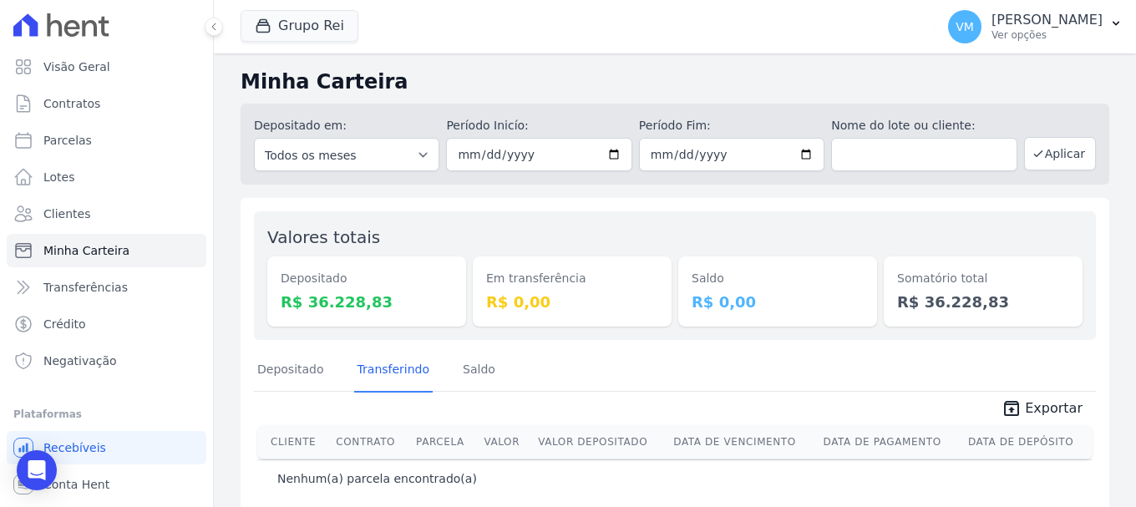
scroll to position [20, 0]
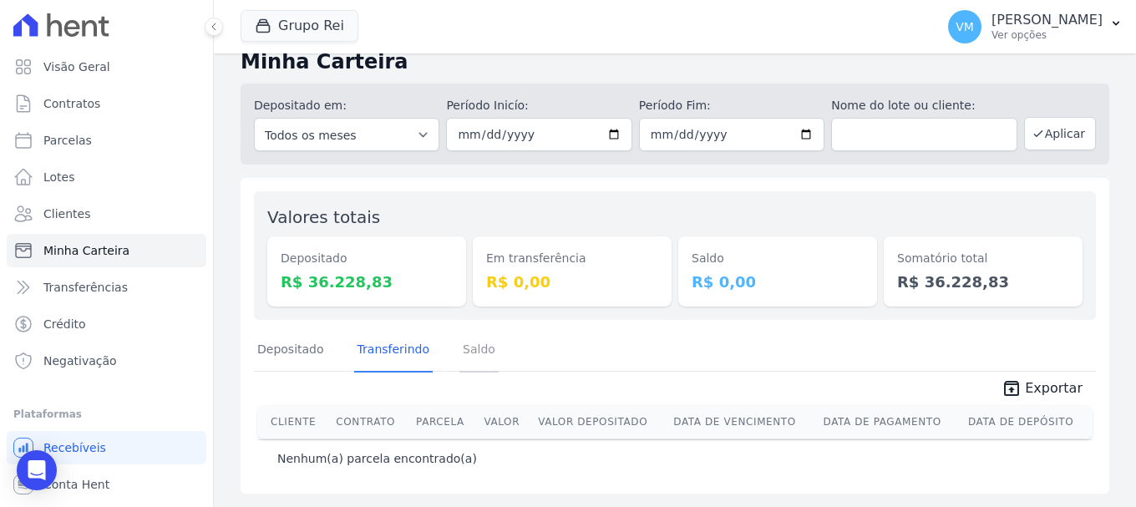
click at [467, 354] on link "Saldo" at bounding box center [478, 350] width 39 height 43
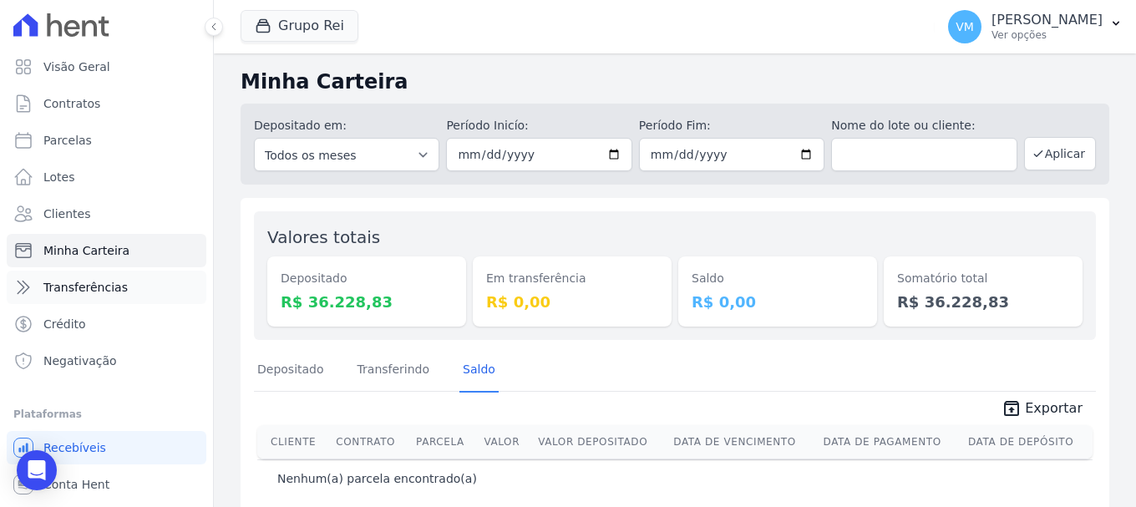
click at [93, 288] on span "Transferências" at bounding box center [85, 287] width 84 height 17
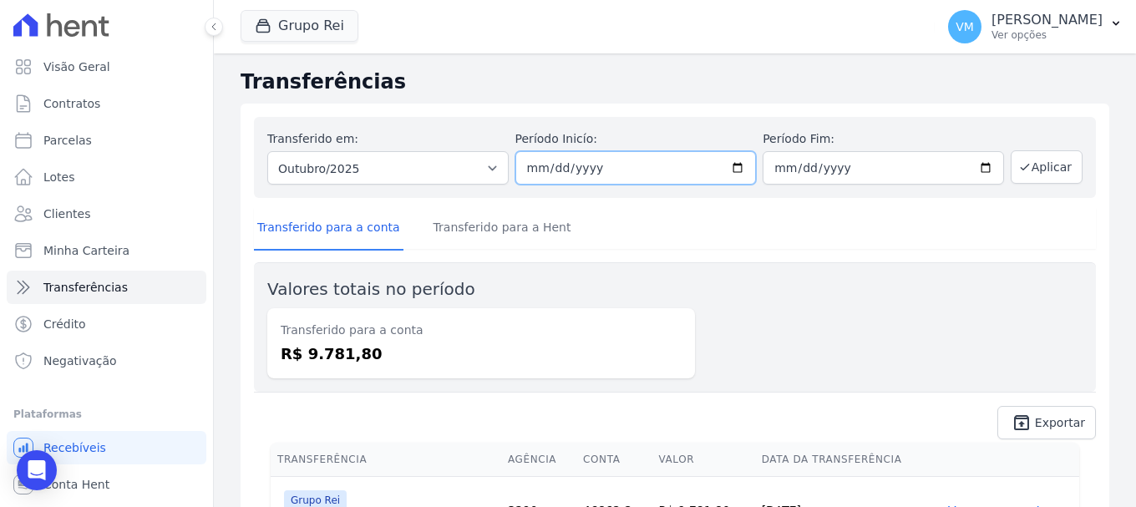
click at [735, 169] on input "[DATE]" at bounding box center [635, 167] width 241 height 33
type input "[DATE]"
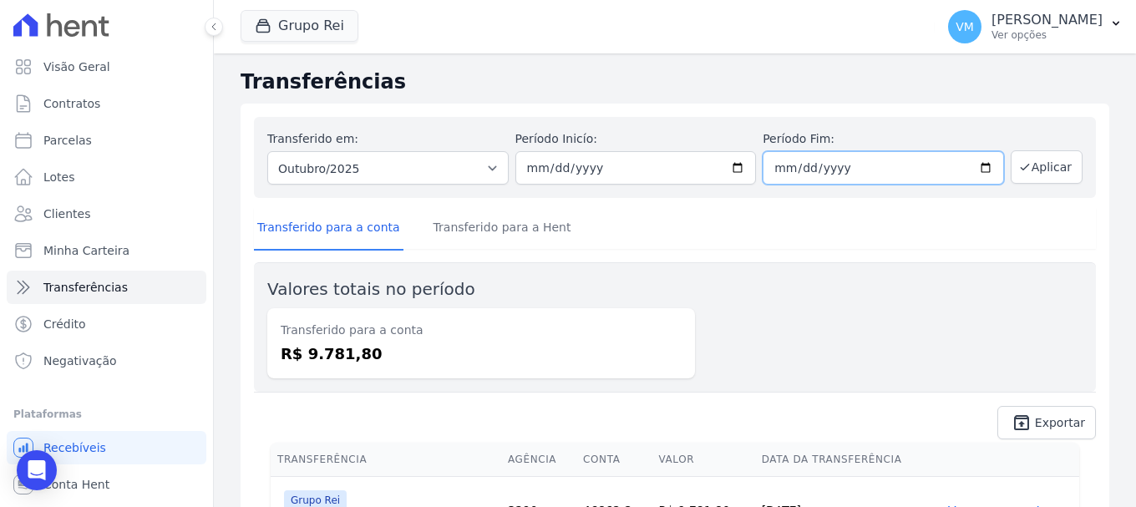
click at [971, 167] on input "[DATE]" at bounding box center [882, 167] width 241 height 33
type input "[DATE]"
click at [1041, 176] on button "Aplicar" at bounding box center [1046, 166] width 72 height 33
click at [506, 225] on link "Transferido para a Hent" at bounding box center [502, 228] width 144 height 43
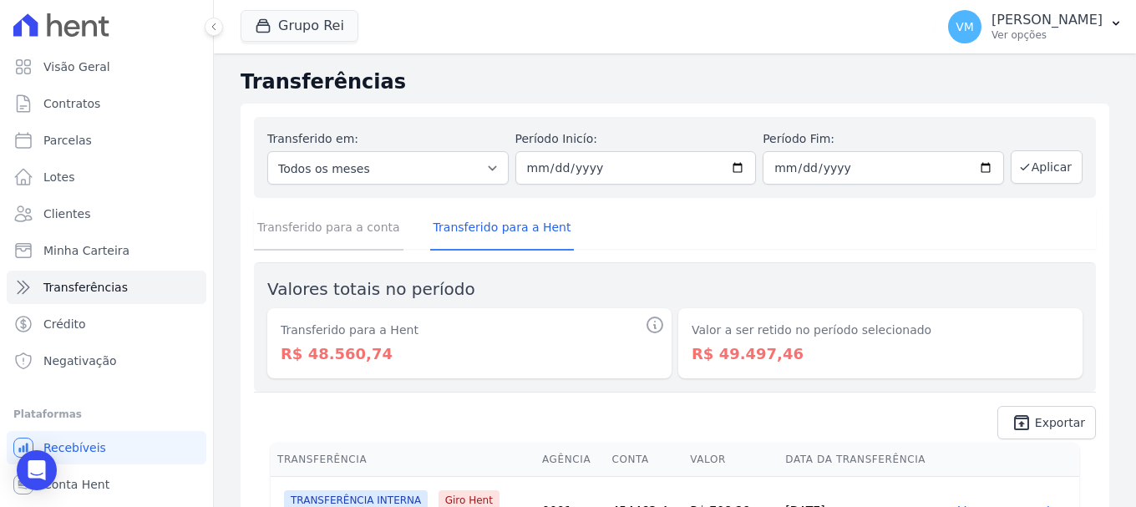
click at [352, 230] on link "Transferido para a conta" at bounding box center [328, 228] width 149 height 43
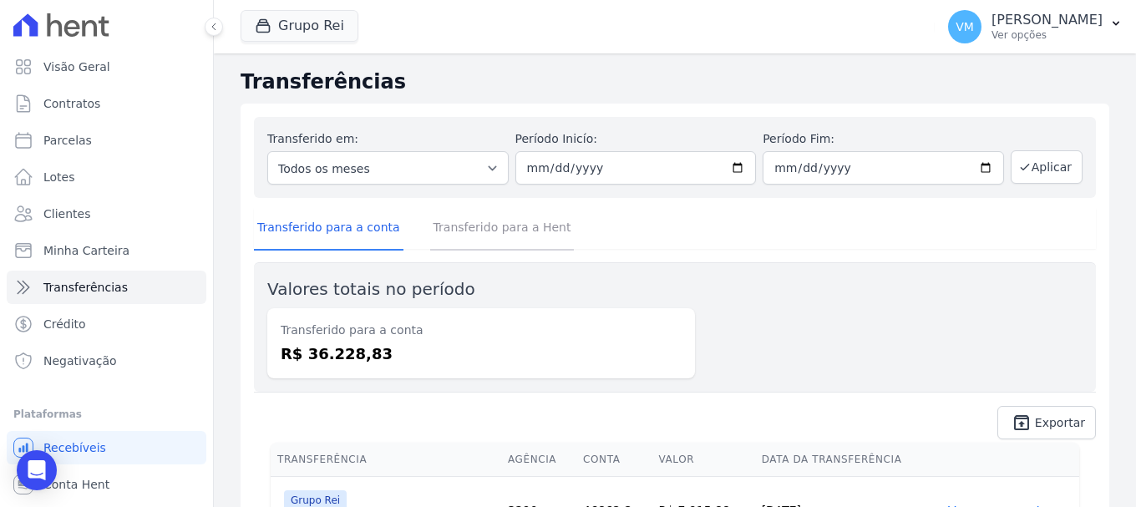
click at [434, 237] on link "Transferido para a Hent" at bounding box center [502, 228] width 144 height 43
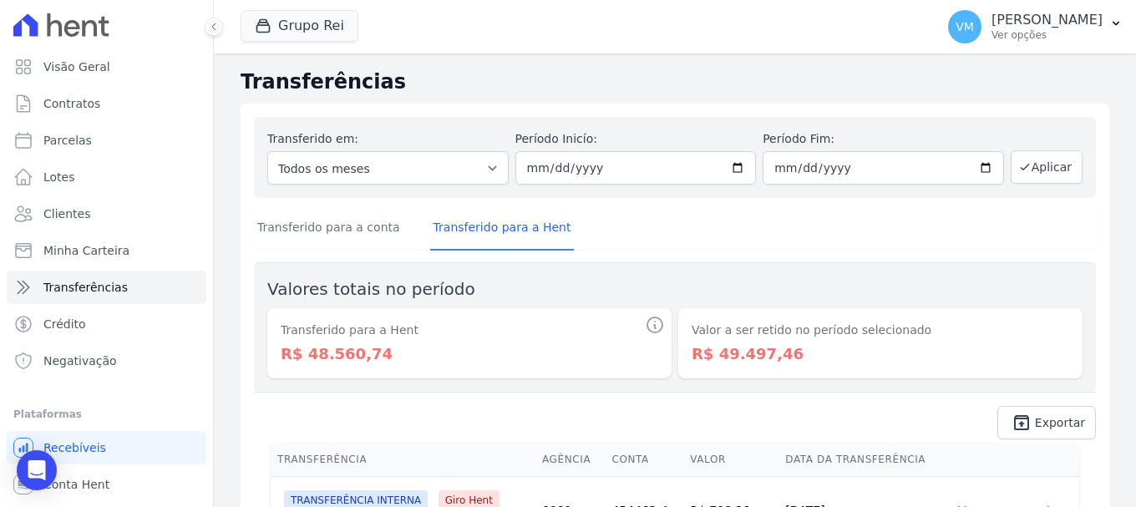
drag, startPoint x: 707, startPoint y: 355, endPoint x: 770, endPoint y: 358, distance: 62.7
click at [770, 358] on dd "R$ 49.497,46" at bounding box center [879, 353] width 377 height 23
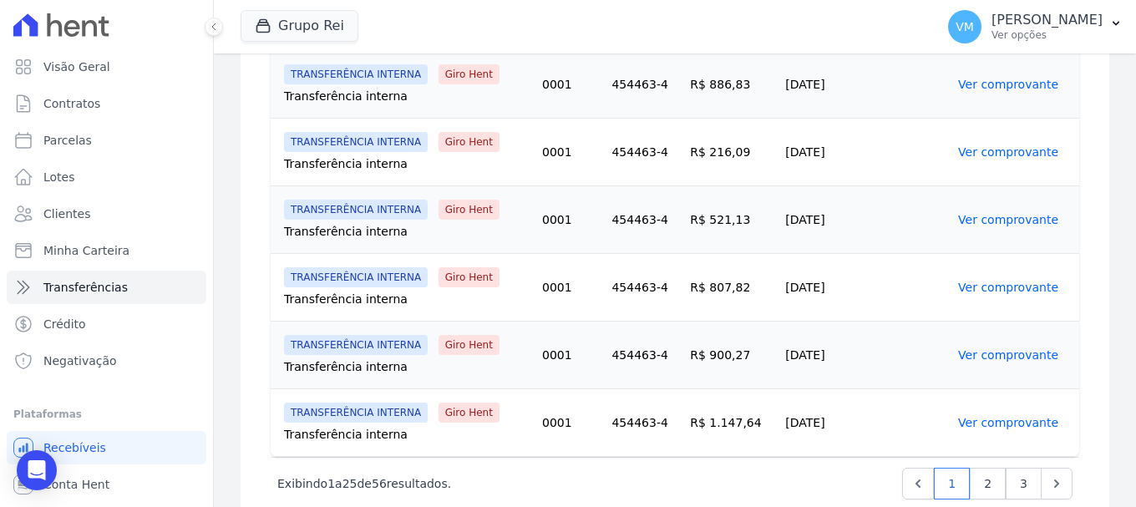
scroll to position [1750, 0]
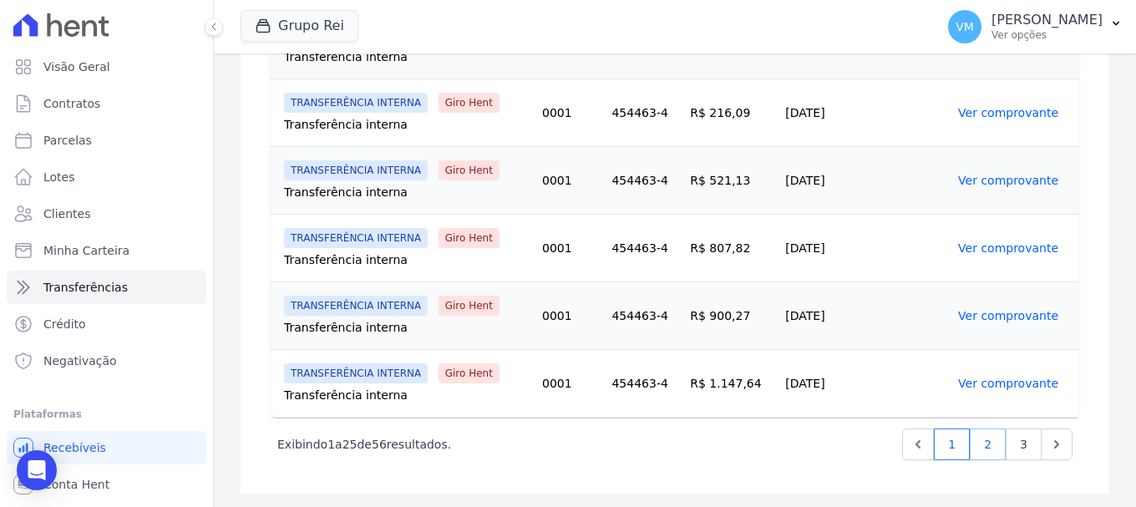
click at [978, 440] on link "2" at bounding box center [987, 444] width 36 height 32
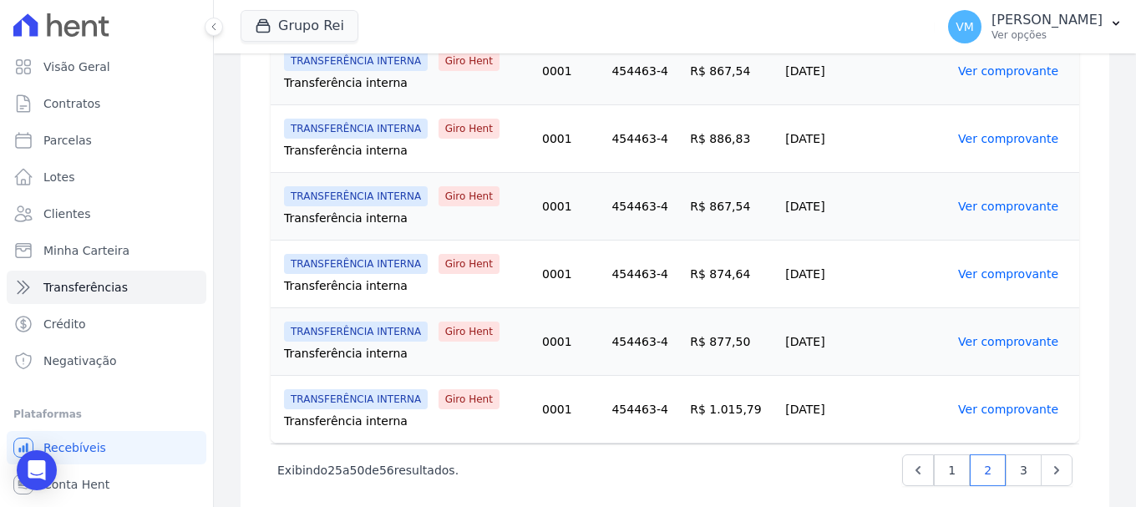
scroll to position [1750, 0]
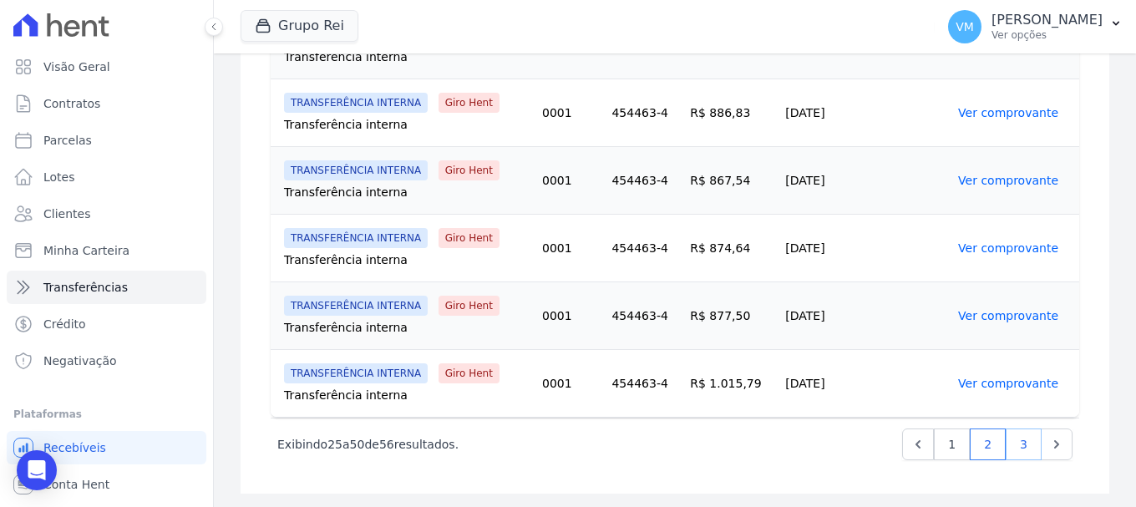
click at [1015, 445] on link "3" at bounding box center [1023, 444] width 36 height 32
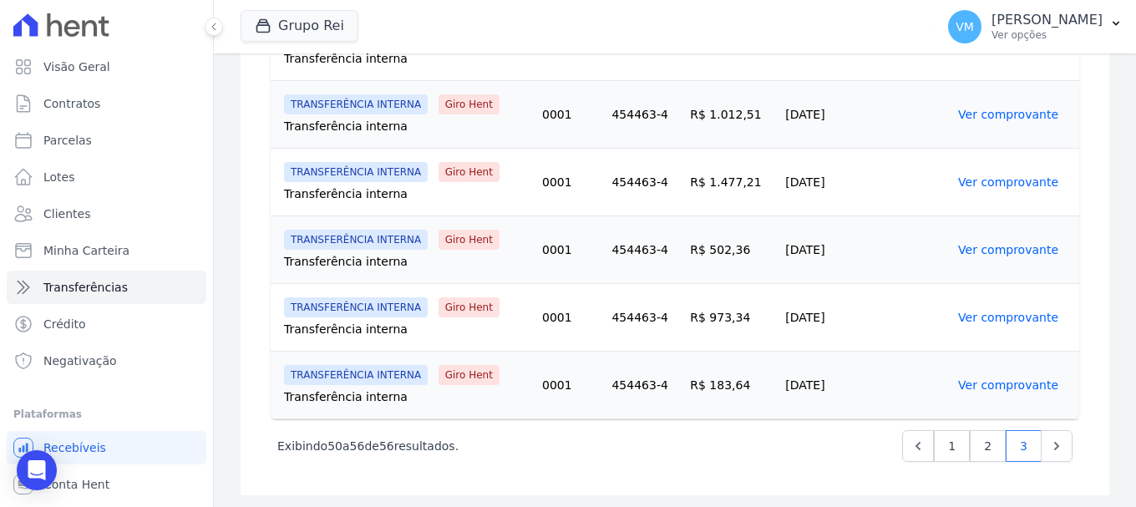
scroll to position [465, 0]
click at [1048, 447] on icon "Next" at bounding box center [1056, 444] width 17 height 17
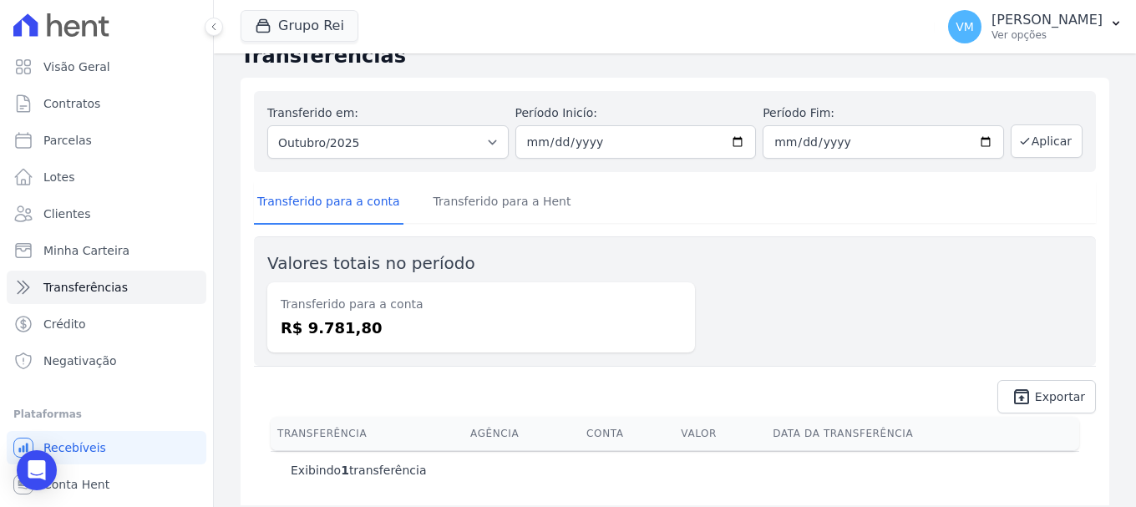
scroll to position [38, 0]
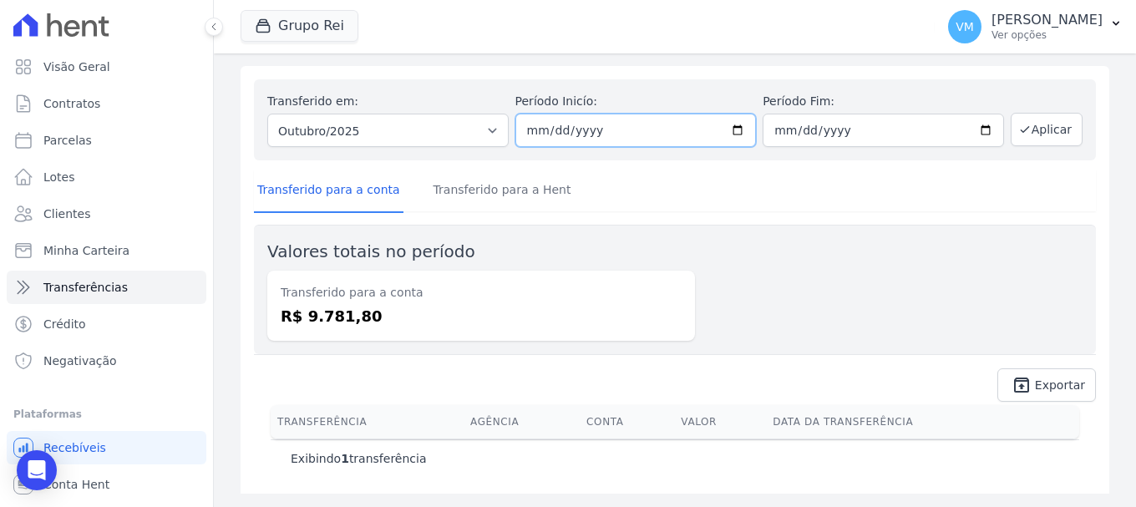
click at [726, 131] on input "2025-10-01" at bounding box center [635, 130] width 241 height 33
type input "[DATE]"
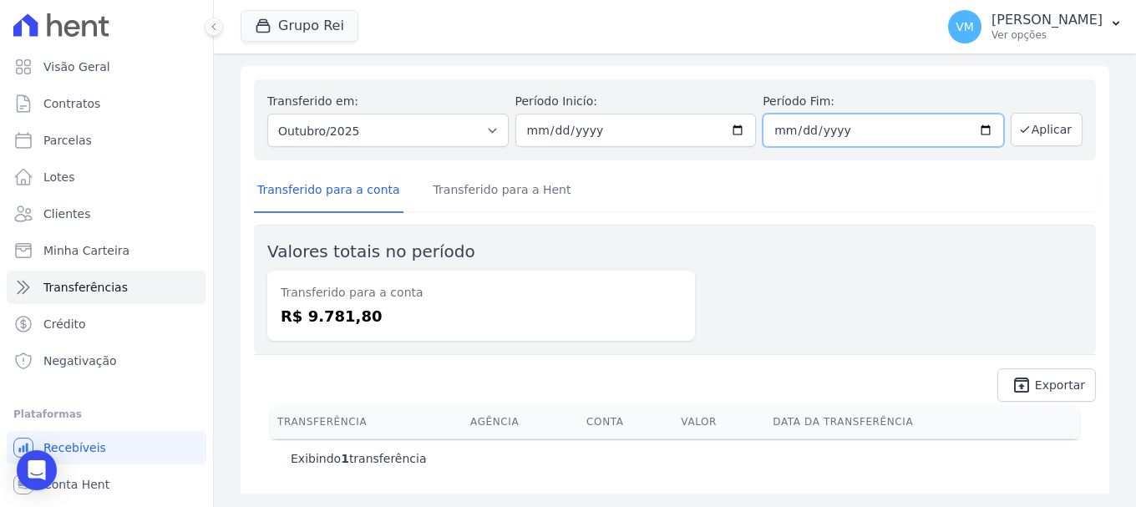
click at [971, 132] on input "2025-10-31" at bounding box center [882, 130] width 241 height 33
type input "[DATE]"
click at [1034, 133] on button "Aplicar" at bounding box center [1046, 129] width 72 height 33
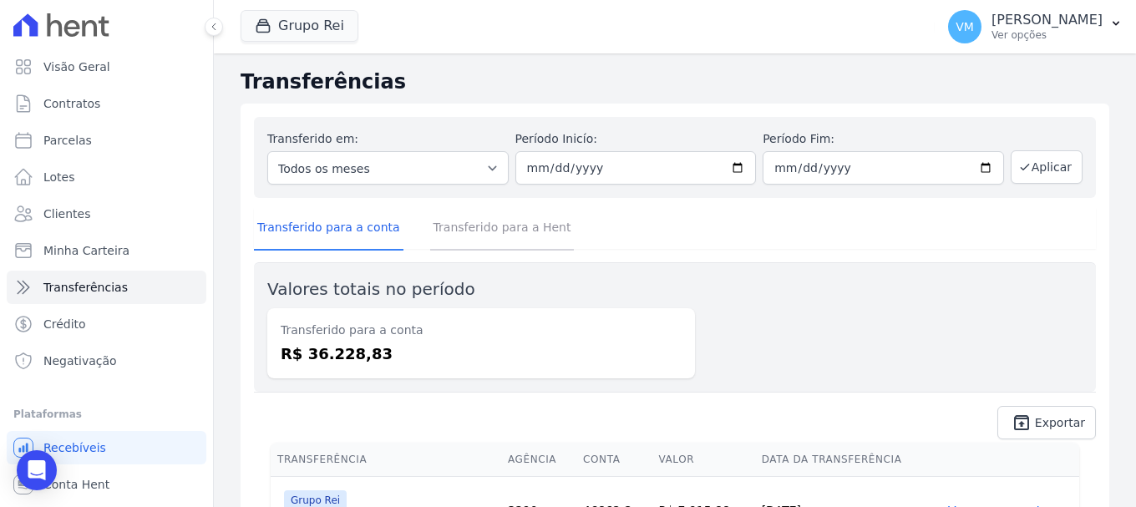
click at [488, 226] on link "Transferido para a Hent" at bounding box center [502, 228] width 144 height 43
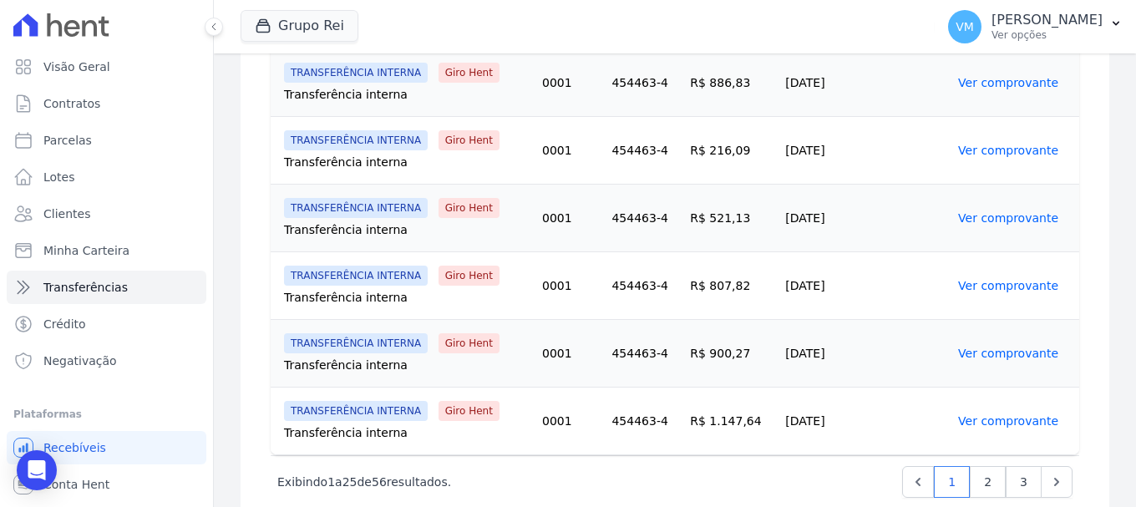
scroll to position [1750, 0]
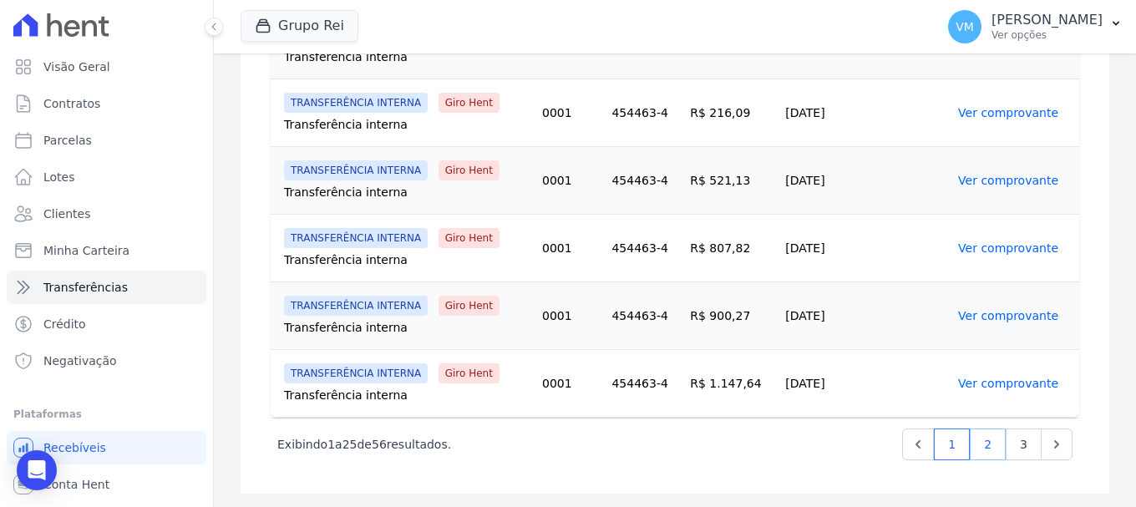
click at [974, 450] on link "2" at bounding box center [987, 444] width 36 height 32
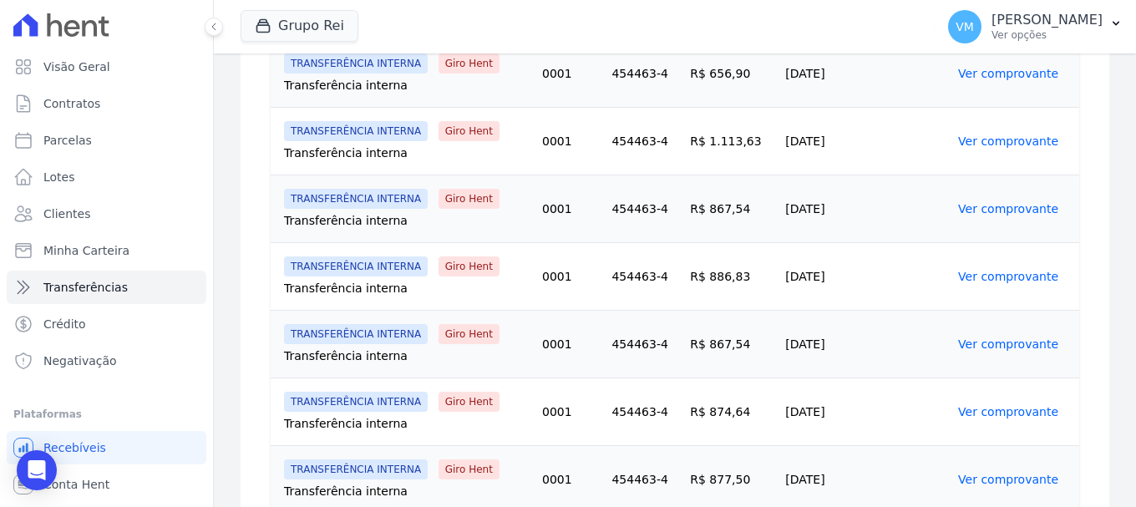
scroll to position [1750, 0]
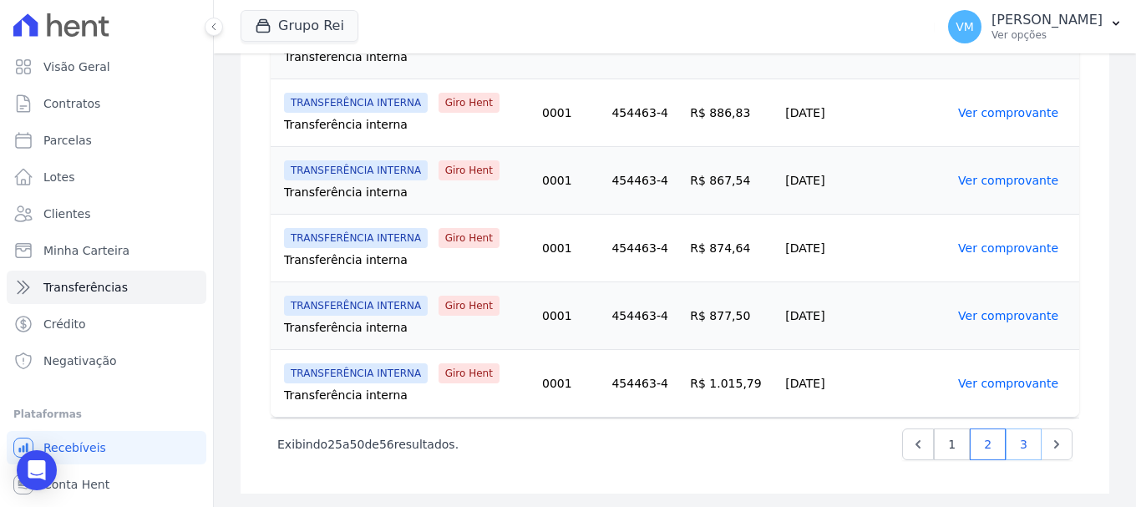
click at [1008, 443] on link "3" at bounding box center [1023, 444] width 36 height 32
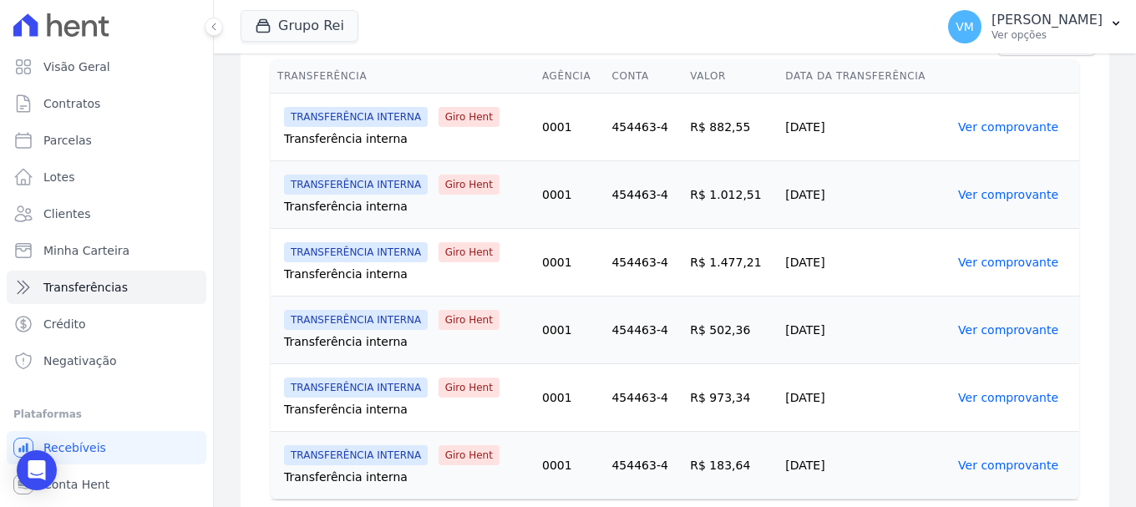
scroll to position [417, 0]
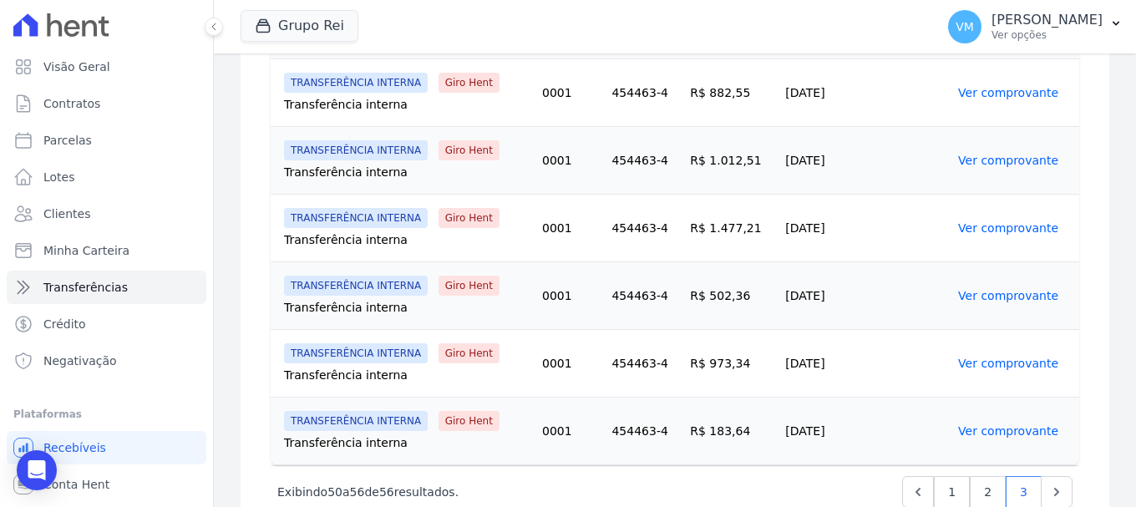
click at [986, 364] on link "Ver comprovante" at bounding box center [1008, 363] width 100 height 13
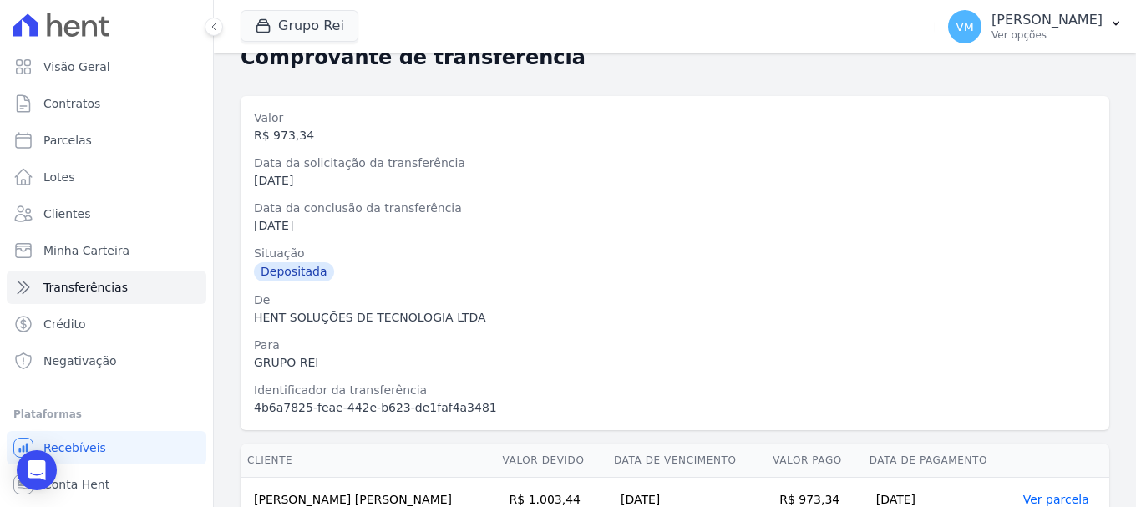
scroll to position [122, 0]
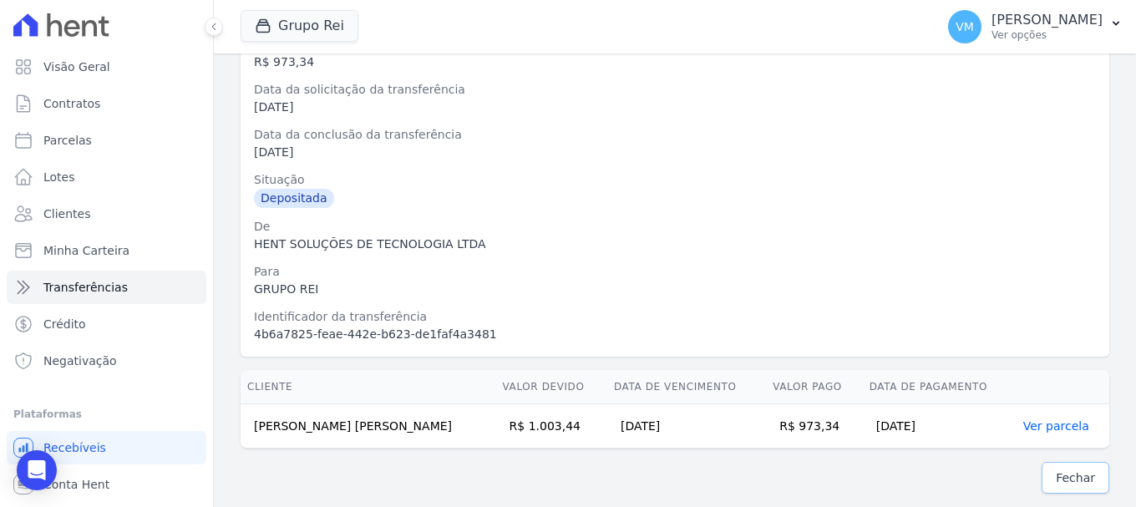
click at [1046, 482] on link "Fechar" at bounding box center [1075, 478] width 68 height 32
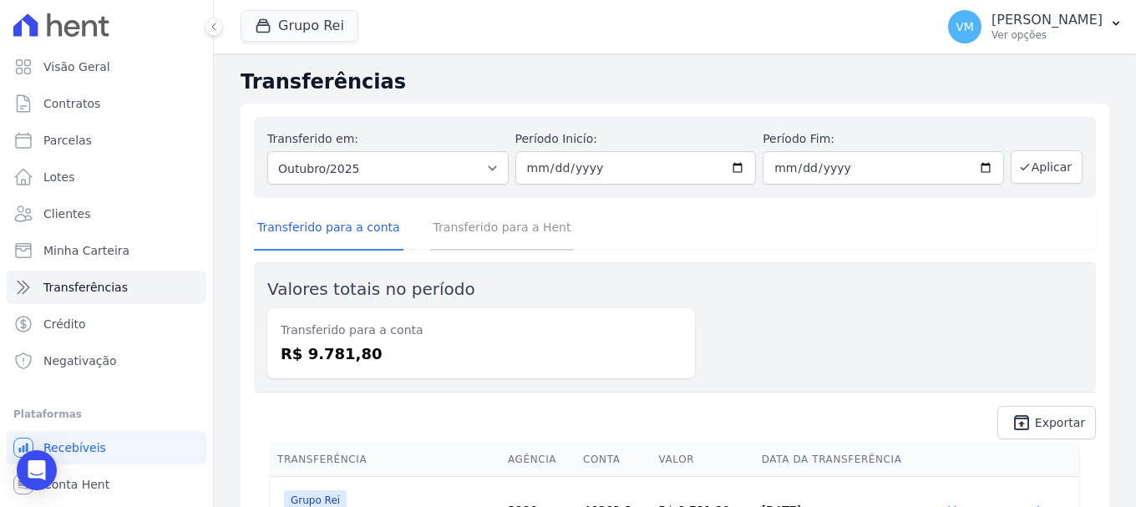
click at [497, 225] on link "Transferido para a Hent" at bounding box center [502, 228] width 144 height 43
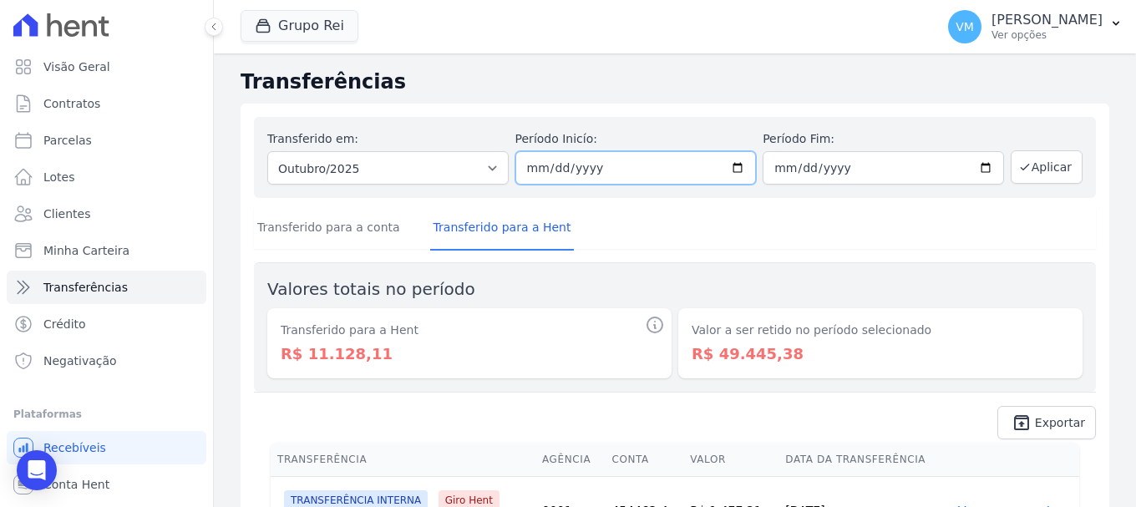
click at [731, 164] on input "[DATE]" at bounding box center [635, 167] width 241 height 33
type input "[DATE]"
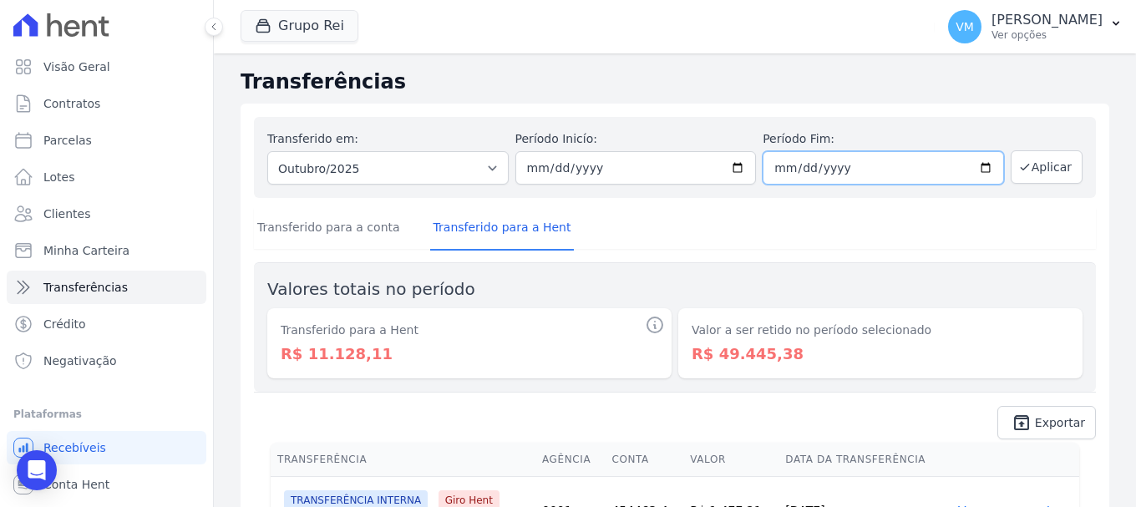
click at [976, 166] on input "[DATE]" at bounding box center [882, 167] width 241 height 33
type input "[DATE]"
click at [1036, 175] on button "Aplicar" at bounding box center [1046, 166] width 72 height 33
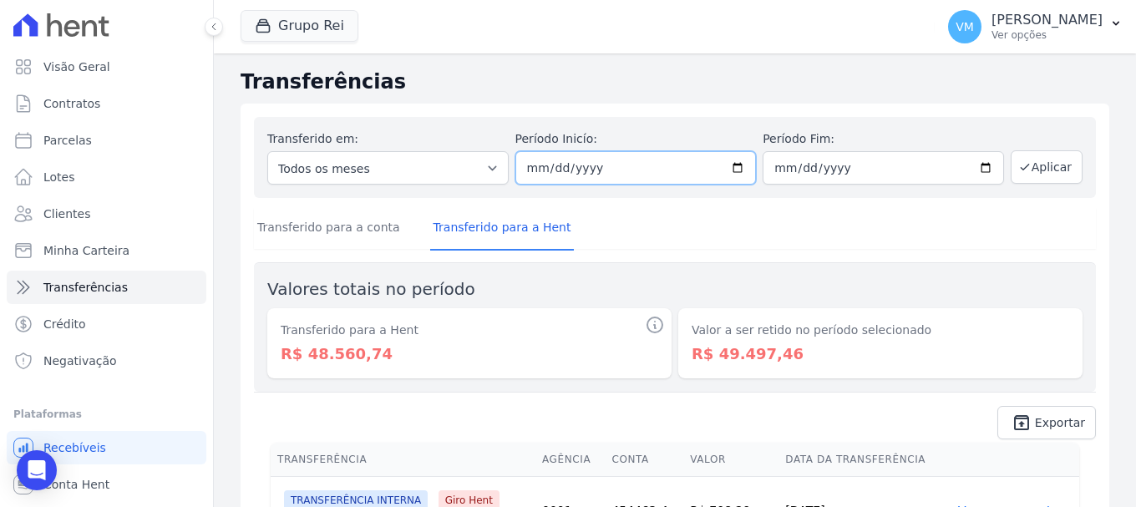
click at [734, 165] on input "[DATE]" at bounding box center [635, 167] width 241 height 33
type input "2025-08-01"
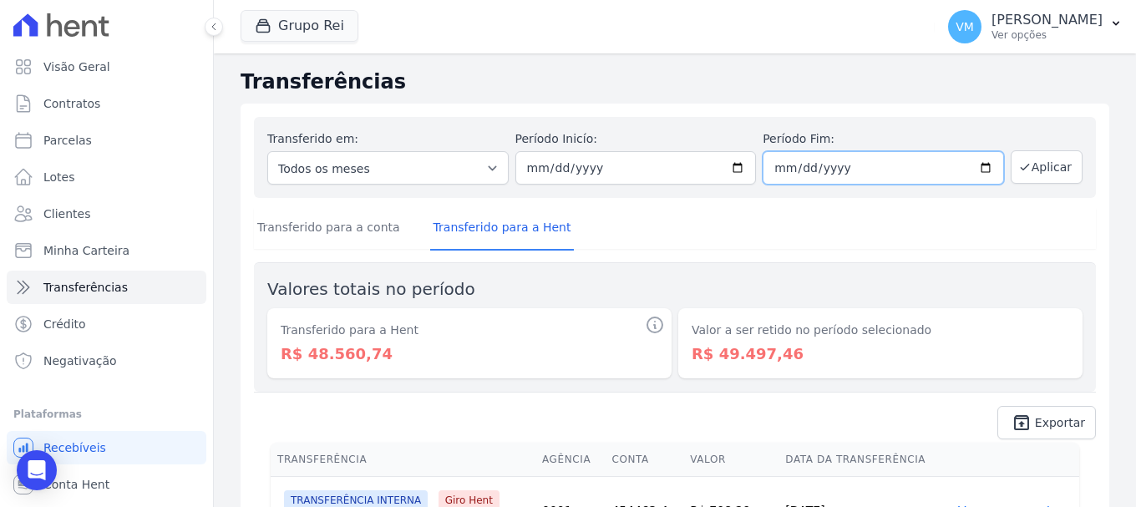
click at [978, 168] on input "[DATE]" at bounding box center [882, 167] width 241 height 33
type input "2025-08-31"
click at [1014, 423] on icon "unarchive" at bounding box center [1021, 422] width 20 height 20
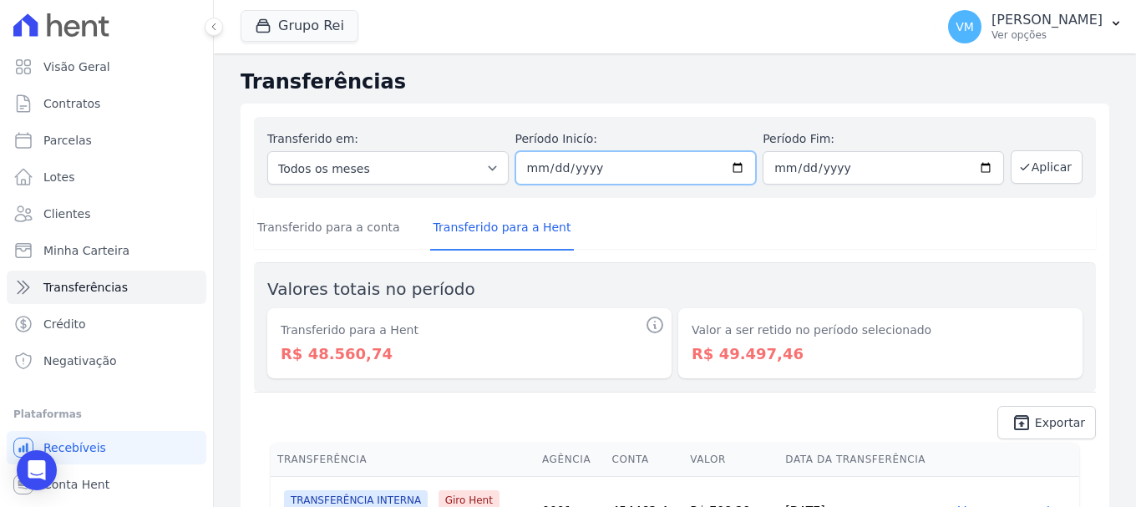
click at [737, 168] on input "2025-08-01" at bounding box center [635, 167] width 241 height 33
type input "2025-07-01"
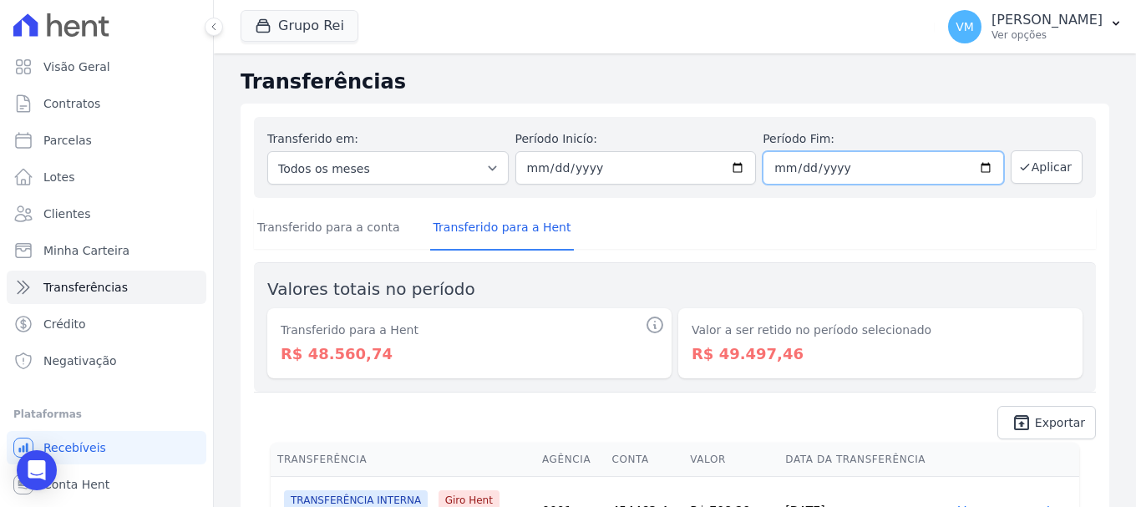
click at [975, 164] on input "2025-08-31" at bounding box center [882, 167] width 241 height 33
type input "2025-07-31"
click at [1045, 427] on span "Exportar" at bounding box center [1059, 422] width 50 height 10
click at [1062, 167] on button "Aplicar" at bounding box center [1046, 166] width 72 height 33
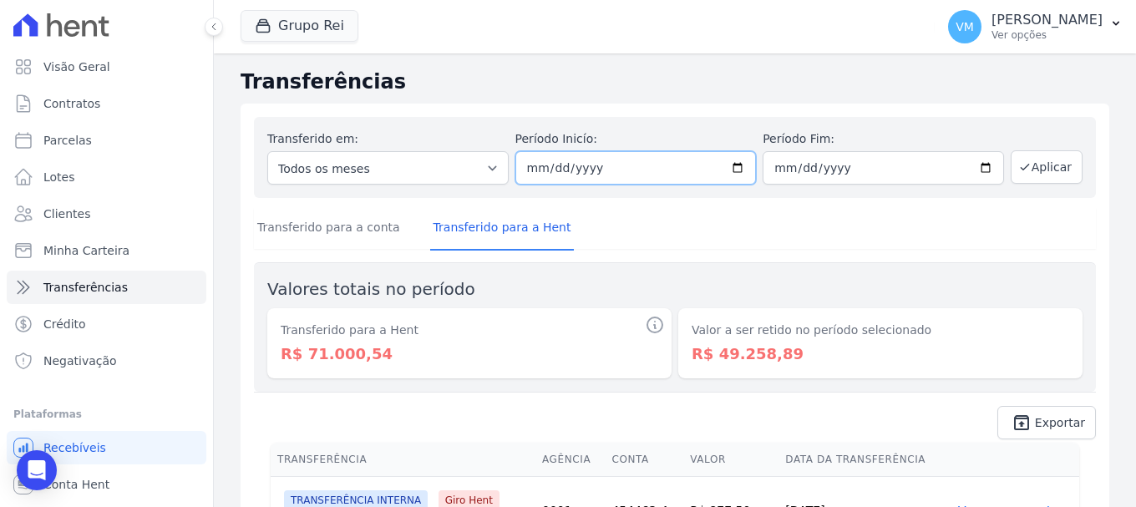
click at [725, 166] on input "2025-07-01" at bounding box center [635, 167] width 241 height 33
type input "[DATE]"
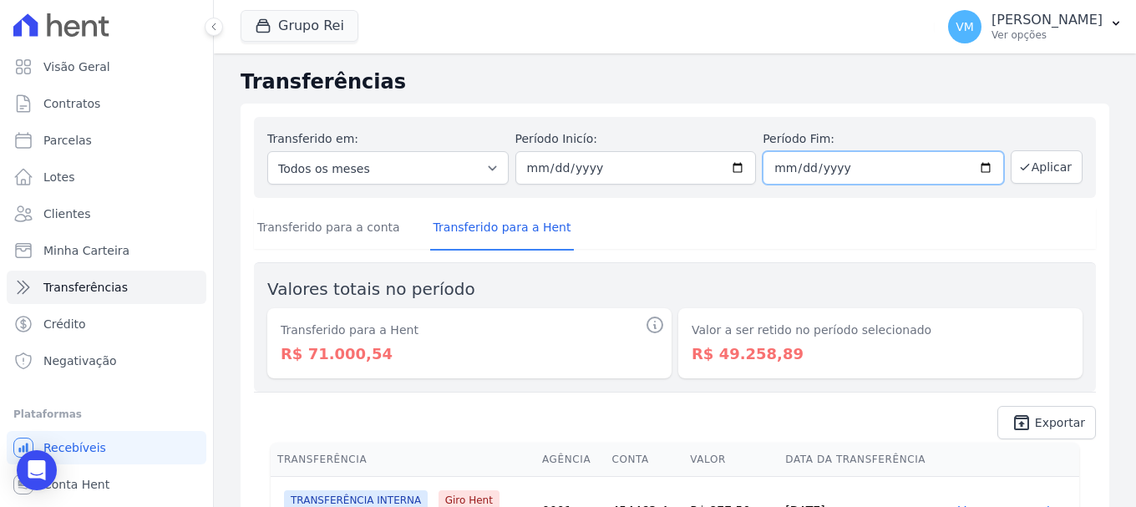
click at [972, 166] on input "2025-07-31" at bounding box center [882, 167] width 241 height 33
type input "[DATE]"
click at [1028, 172] on button "Aplicar" at bounding box center [1046, 166] width 72 height 33
drag, startPoint x: 282, startPoint y: 356, endPoint x: 370, endPoint y: 357, distance: 87.7
click at [370, 357] on dd "R$ 48.560,74" at bounding box center [469, 353] width 377 height 23
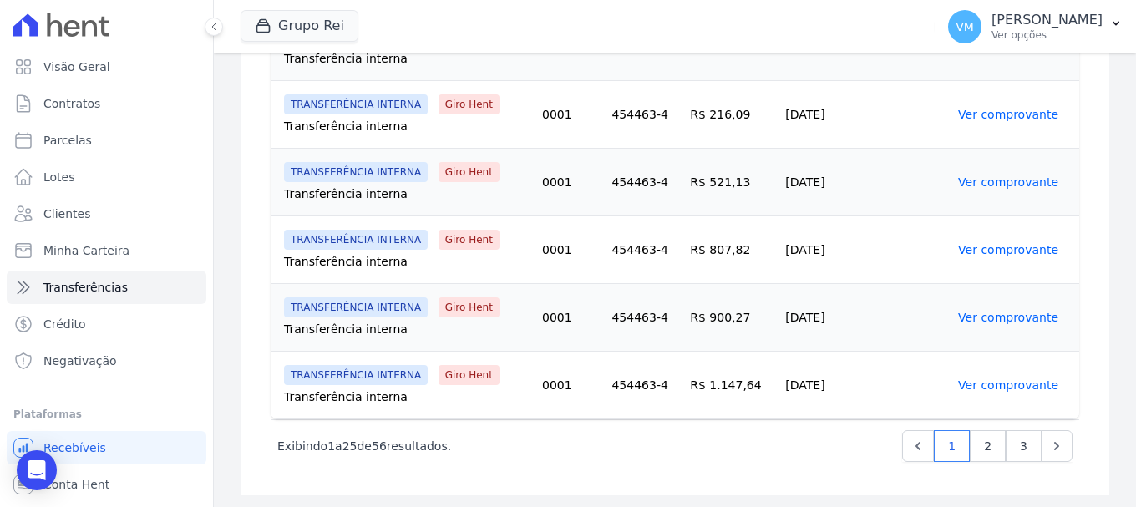
scroll to position [1750, 0]
click at [975, 452] on link "2" at bounding box center [987, 444] width 36 height 32
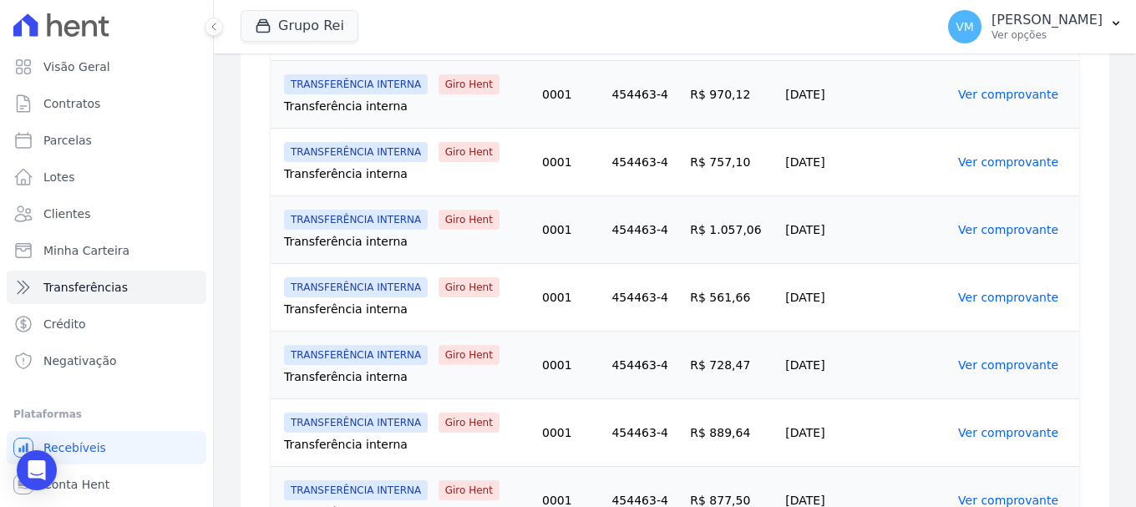
scroll to position [1085, 0]
